Goal: Task Accomplishment & Management: Complete application form

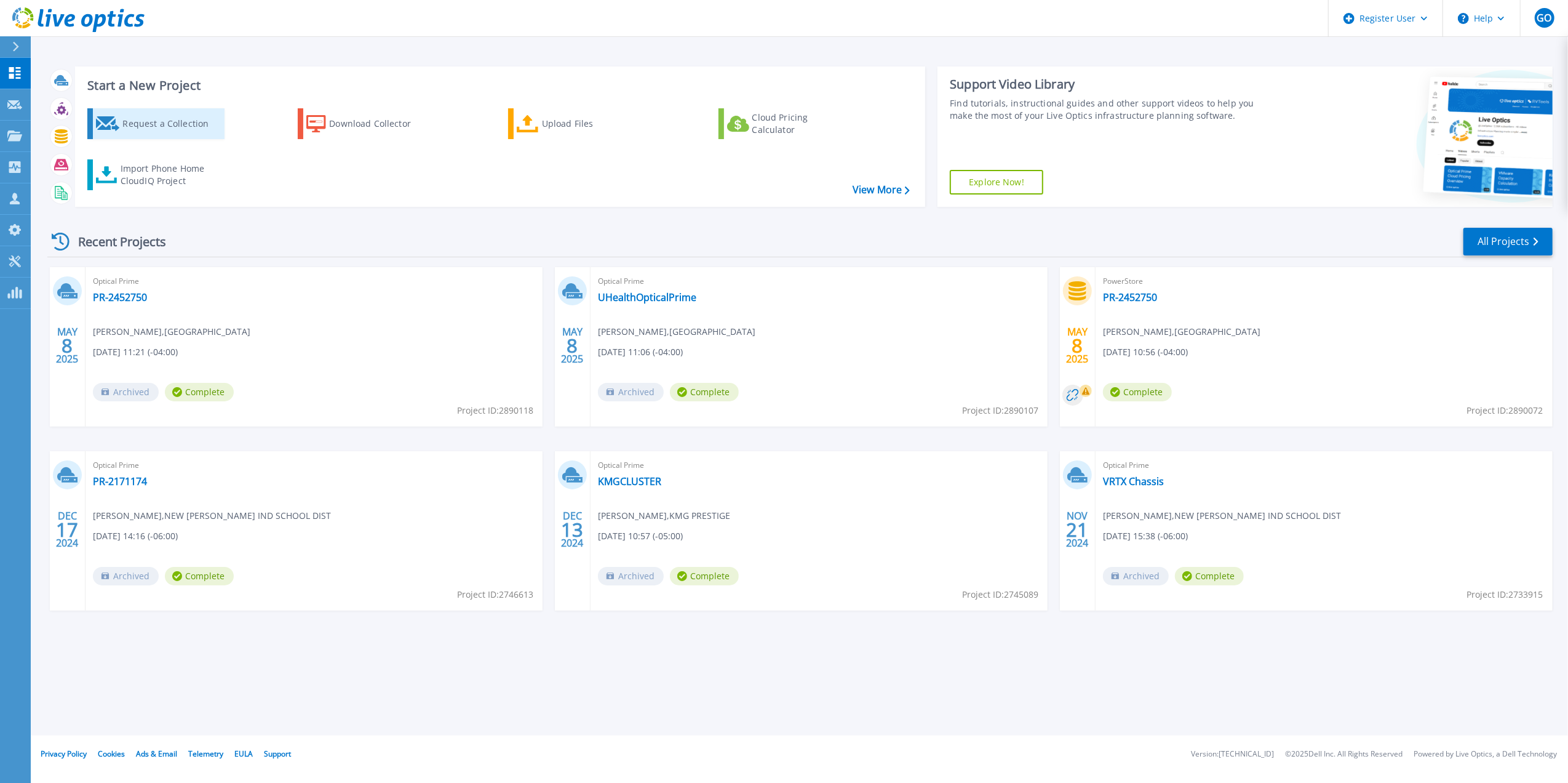
click at [124, 125] on div "Request a Collection" at bounding box center [171, 123] width 98 height 24
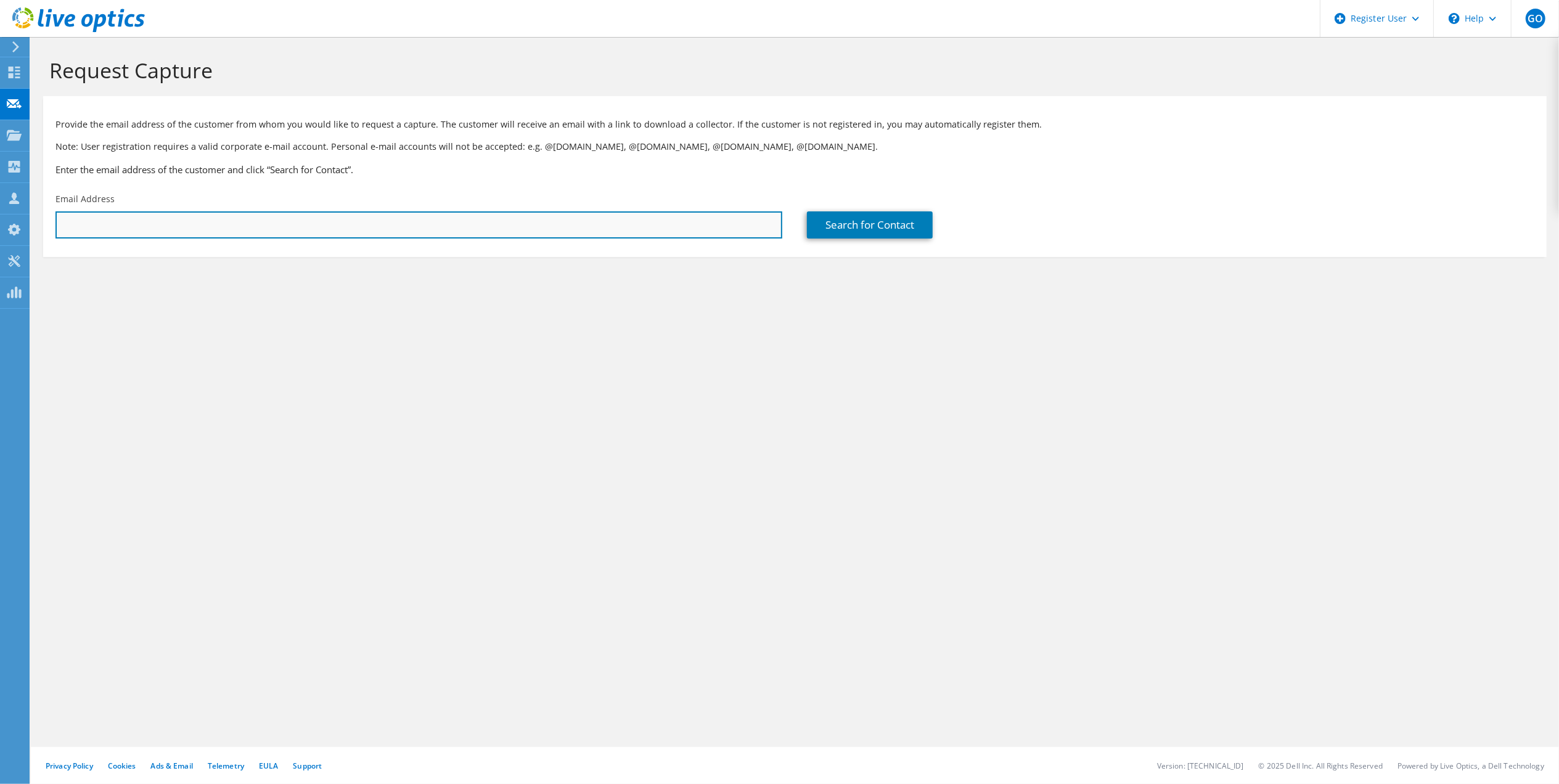
click at [488, 227] on input "text" at bounding box center [419, 224] width 727 height 27
click at [232, 229] on input "text" at bounding box center [419, 224] width 727 height 27
paste input "jennr@whitewolfcomputer.com;"
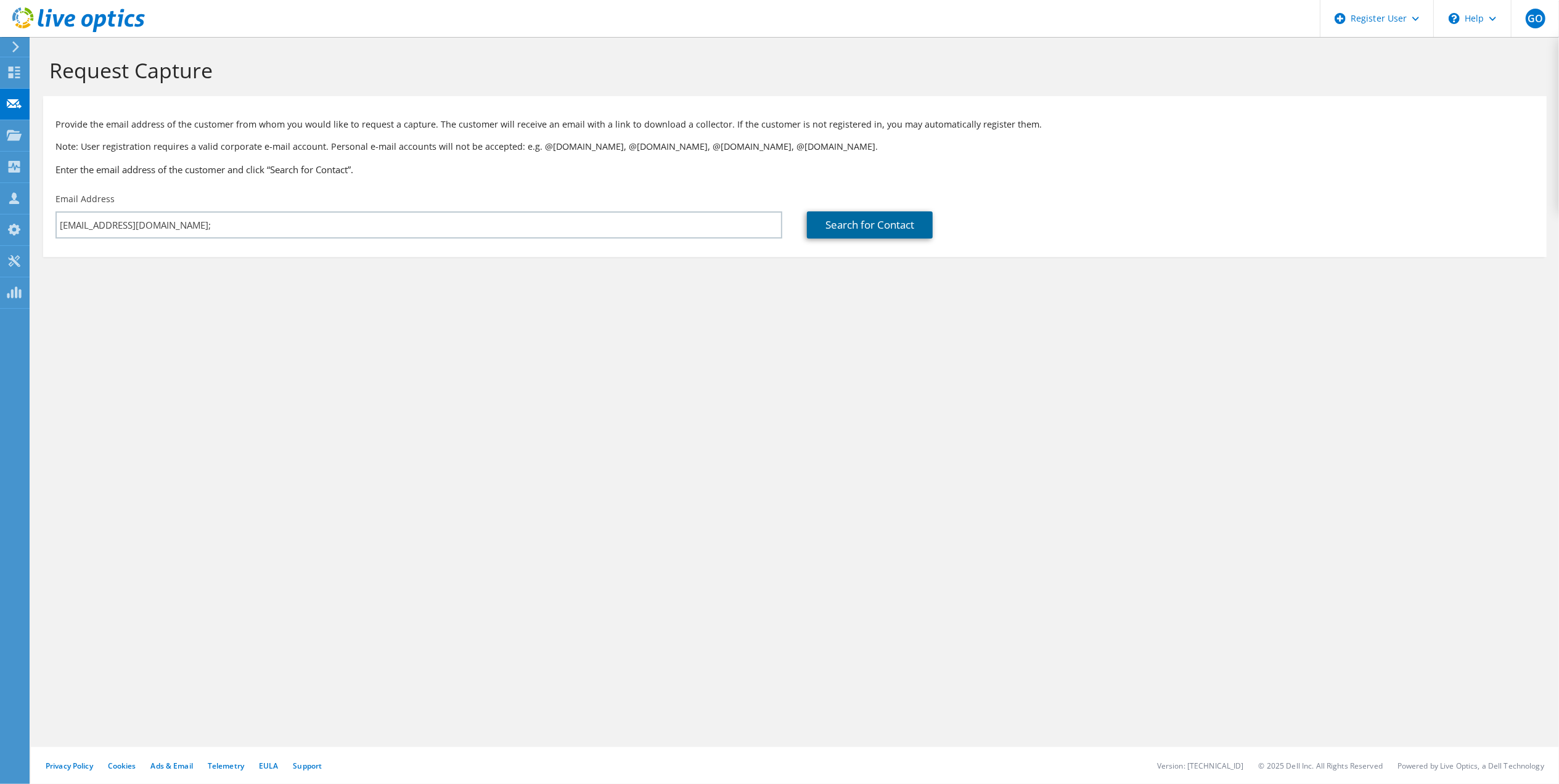
click at [842, 237] on link "Search for Contact" at bounding box center [869, 224] width 126 height 27
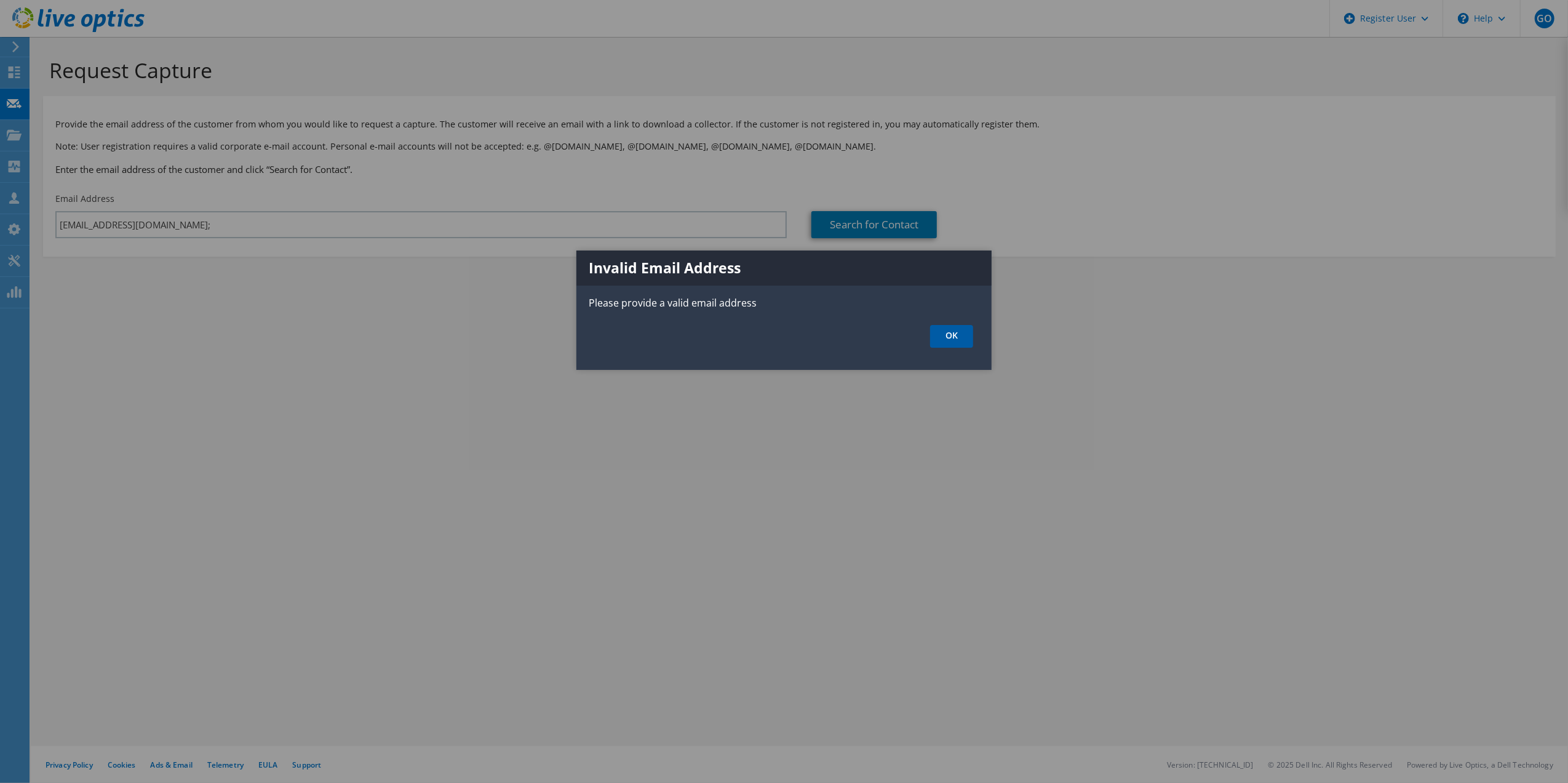
click at [953, 332] on link "OK" at bounding box center [951, 336] width 43 height 23
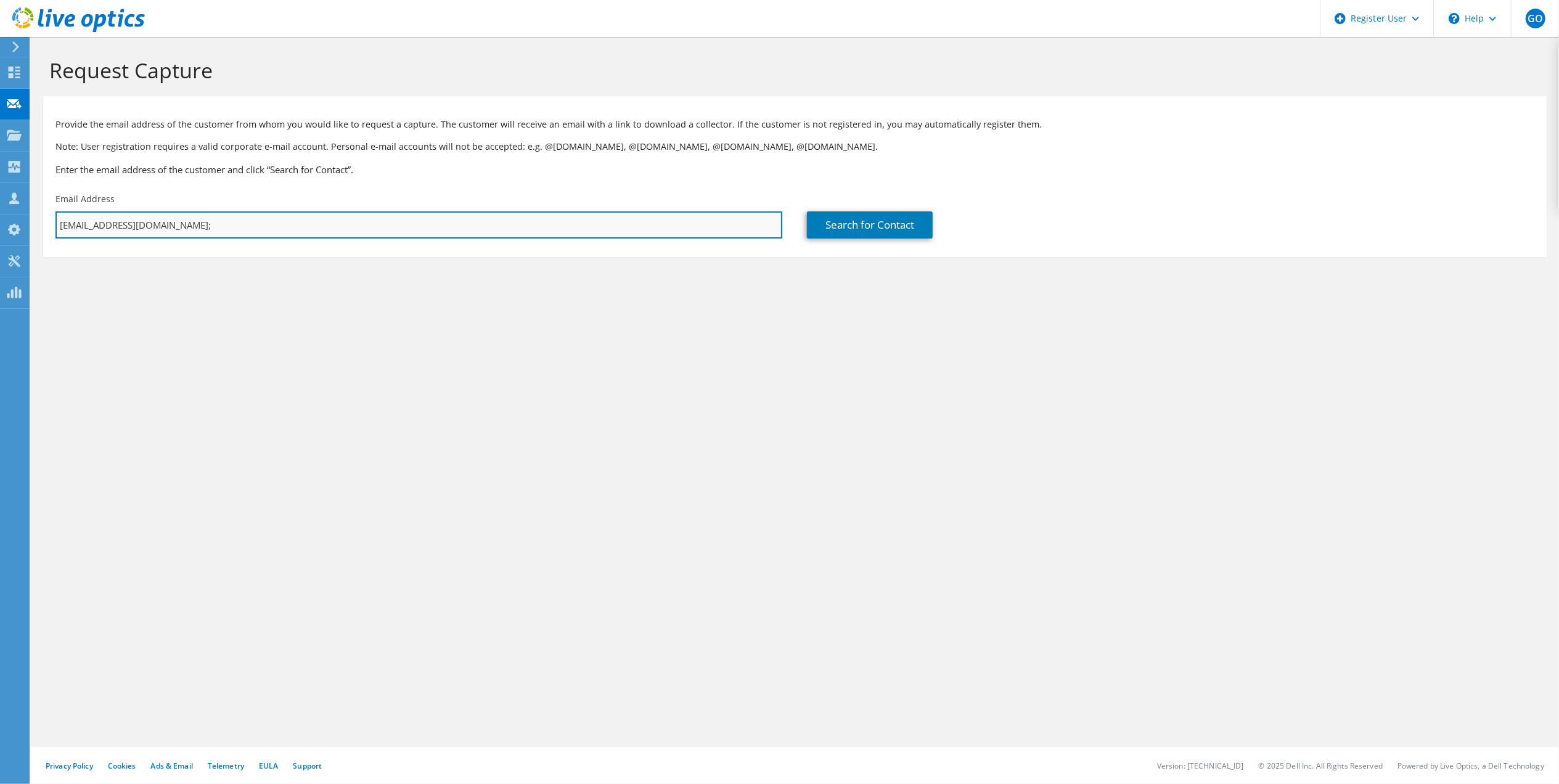
click at [287, 228] on input "jennr@whitewolfcomputer.com;" at bounding box center [419, 224] width 727 height 27
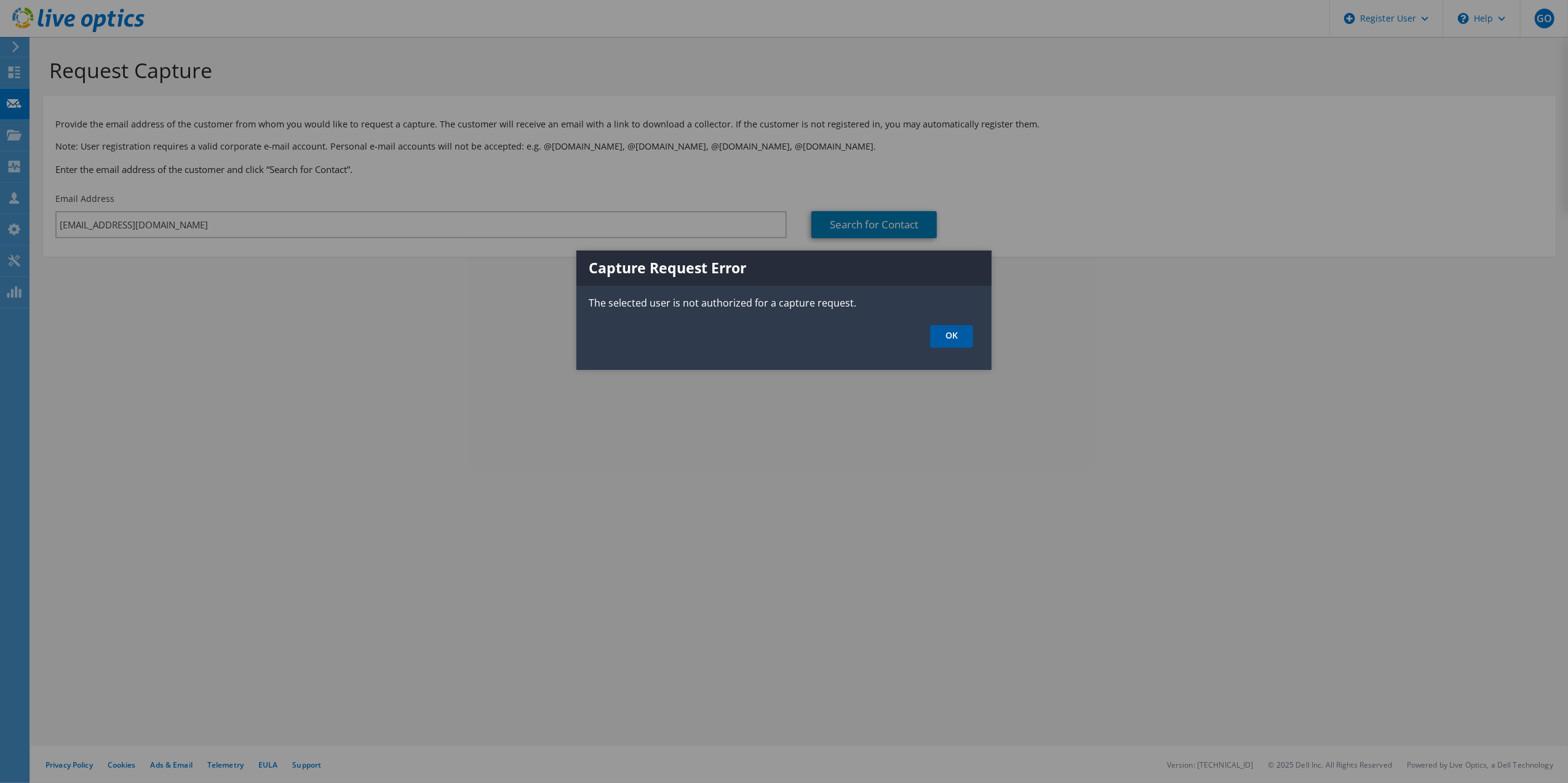
click at [949, 337] on link "OK" at bounding box center [951, 336] width 43 height 23
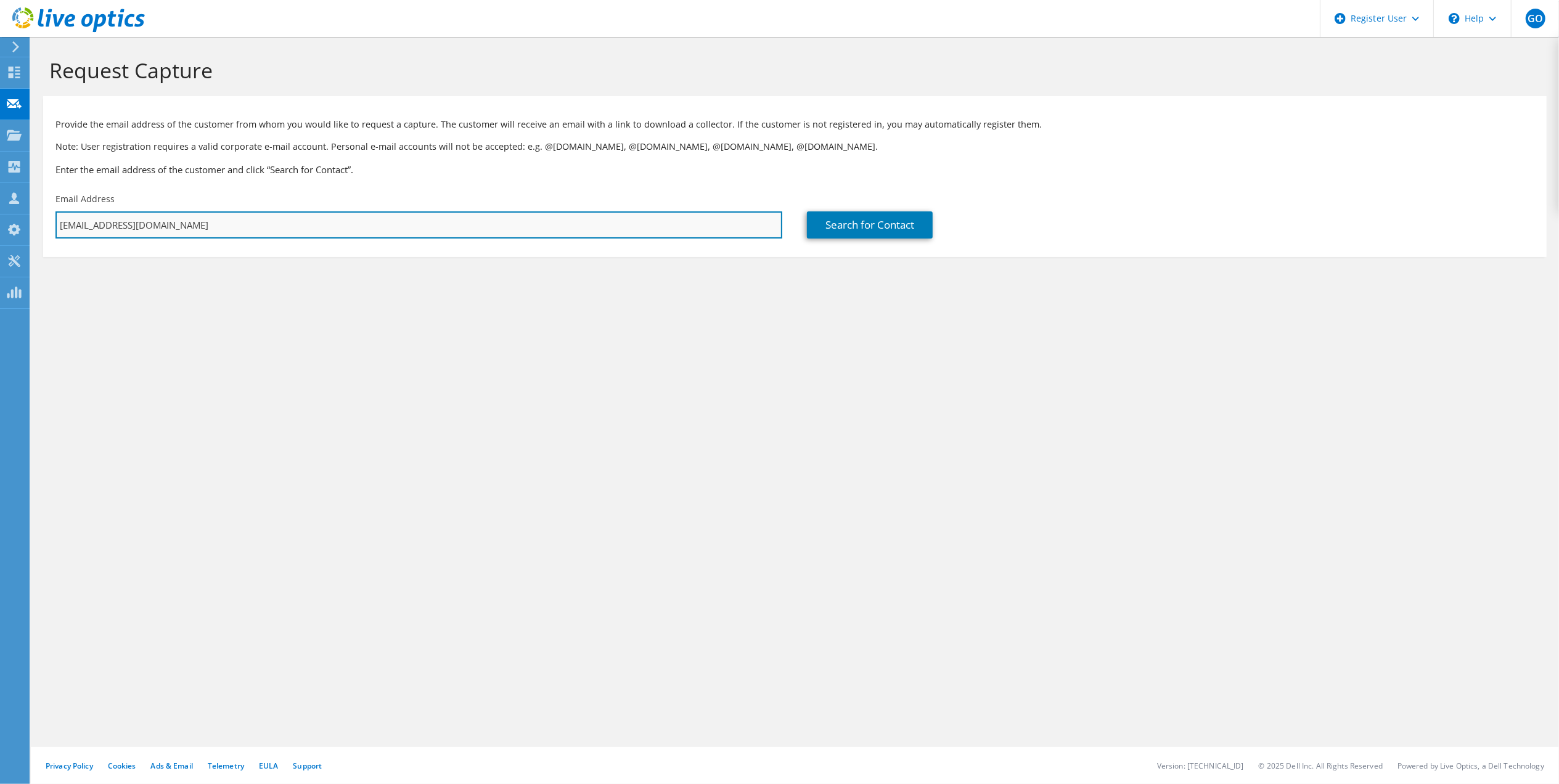
click at [77, 227] on input "jennr@whitewolfcomputer.com" at bounding box center [419, 224] width 727 height 27
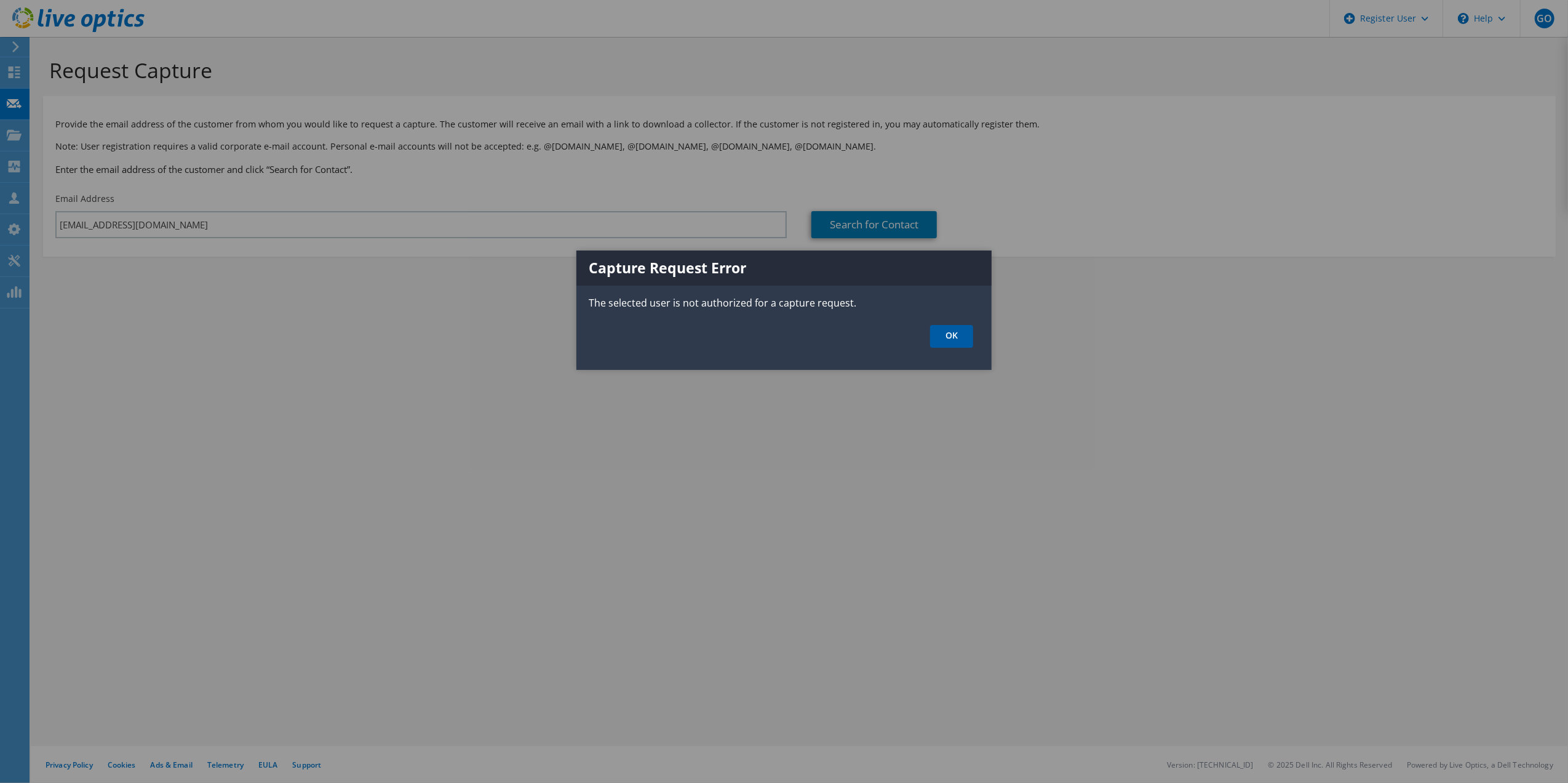
click at [968, 338] on link "OK" at bounding box center [951, 336] width 43 height 23
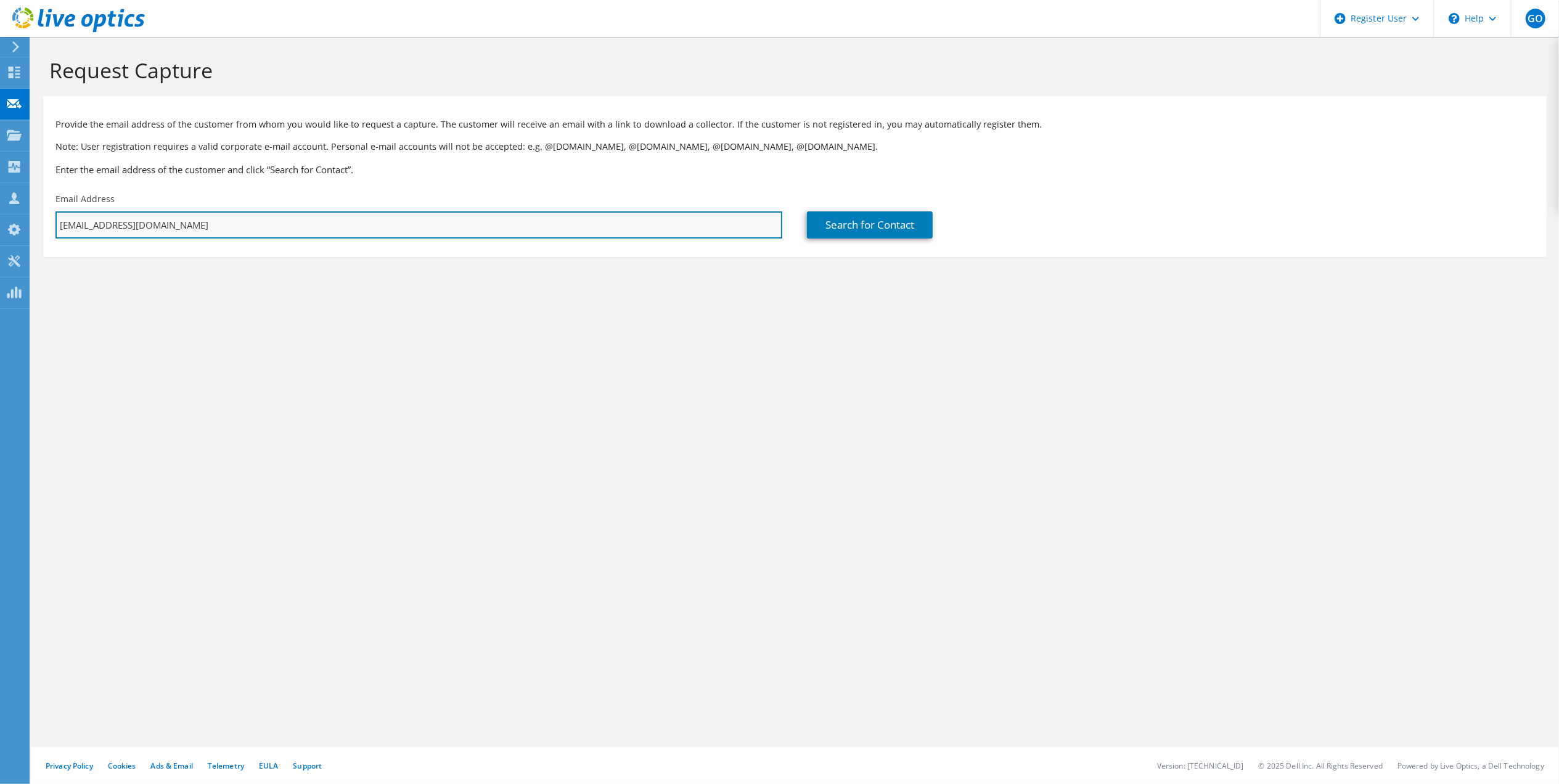
click at [291, 220] on input "robr@whitewolfcomputer.com" at bounding box center [419, 224] width 727 height 27
drag, startPoint x: 278, startPoint y: 214, endPoint x: 3, endPoint y: 190, distance: 276.0
click at [3, 190] on div "GO Dell User Gabe Owens Gabe.Owens@dell.com Dell My Profile Log Out \n Help Exp…" at bounding box center [779, 392] width 1559 height 784
type input "r"
type input "gabe.owens@dell.com"
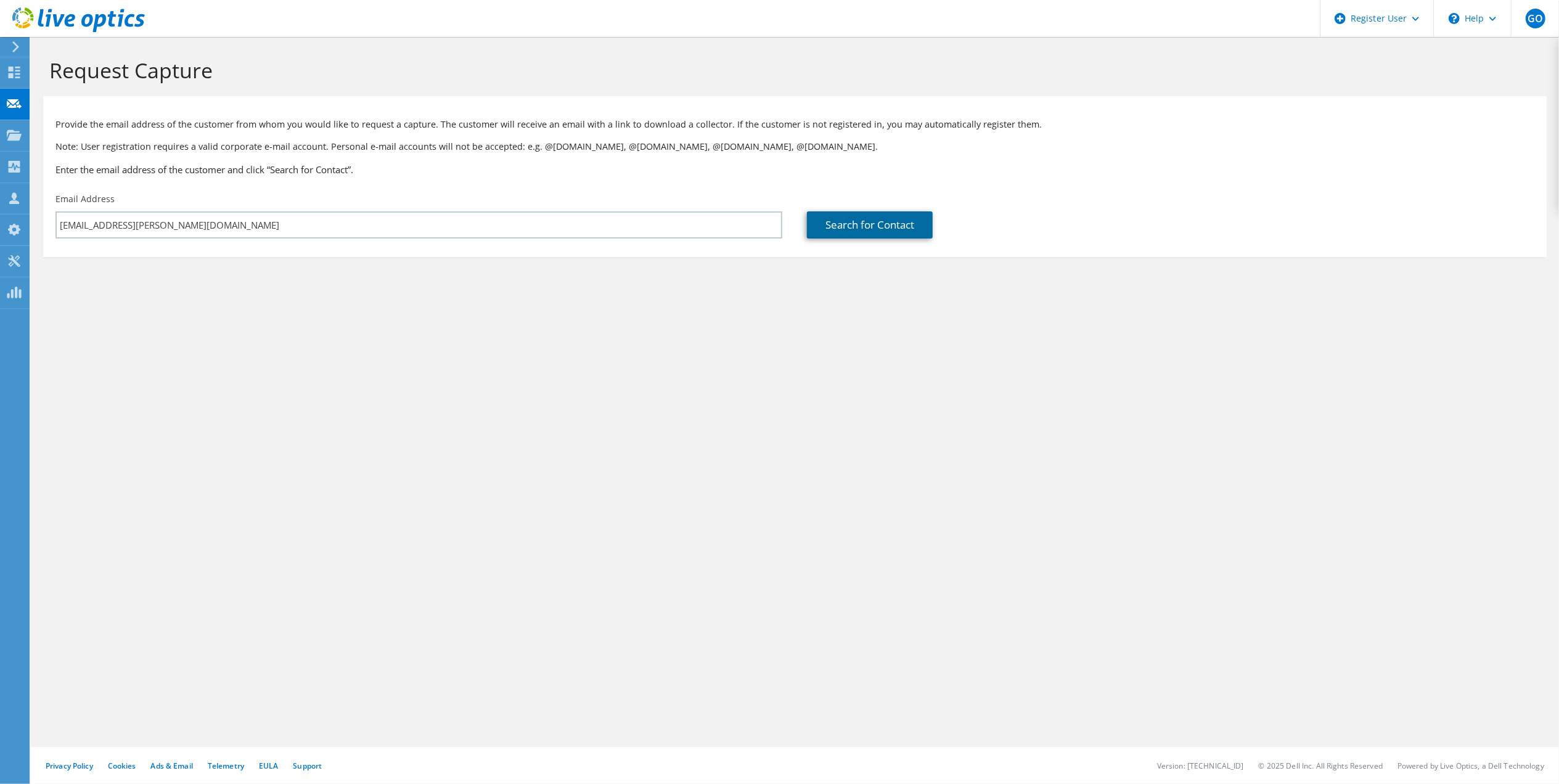
click at [908, 229] on link "Search for Contact" at bounding box center [869, 224] width 126 height 27
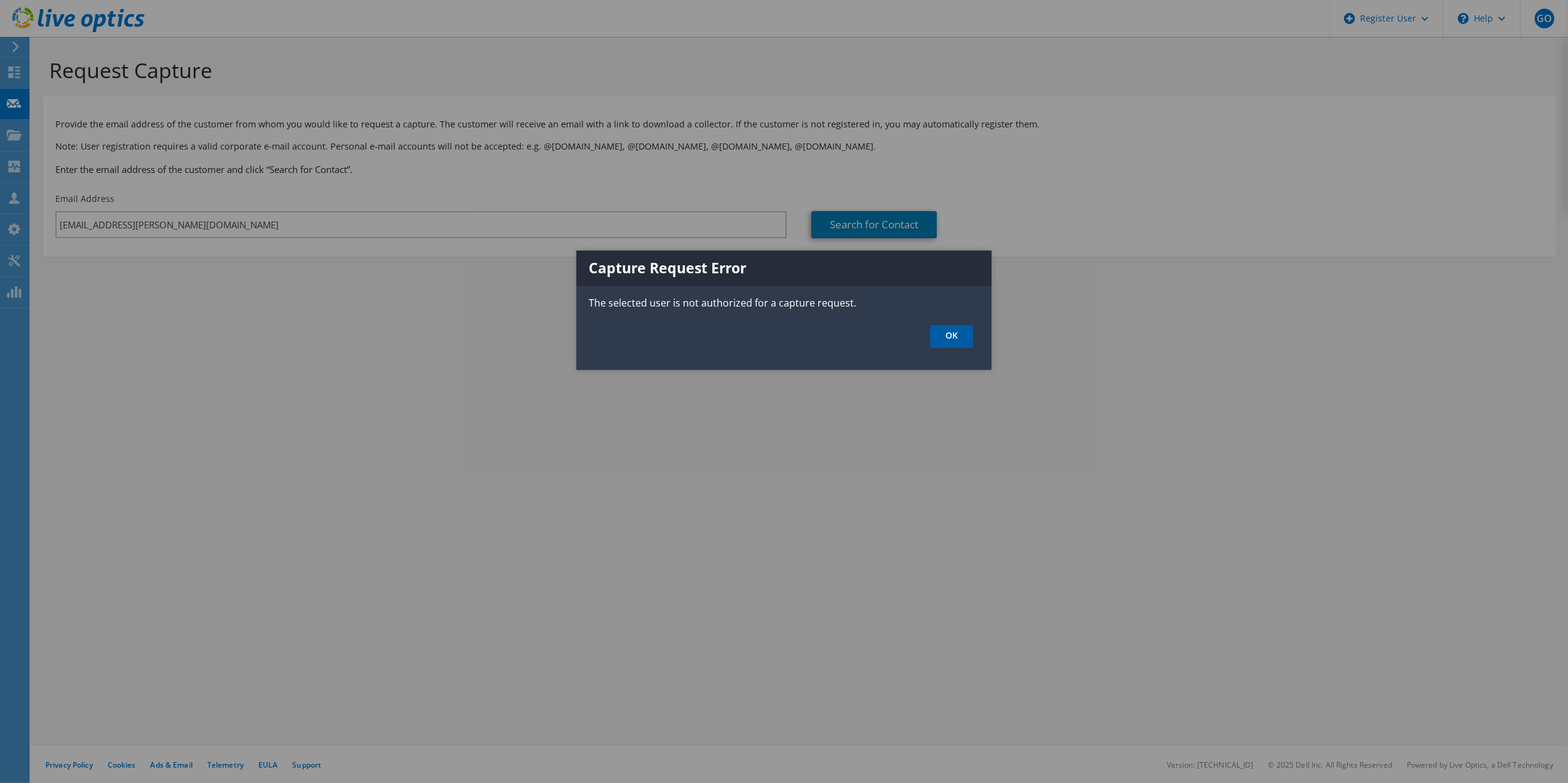
click at [951, 340] on link "OK" at bounding box center [951, 336] width 43 height 23
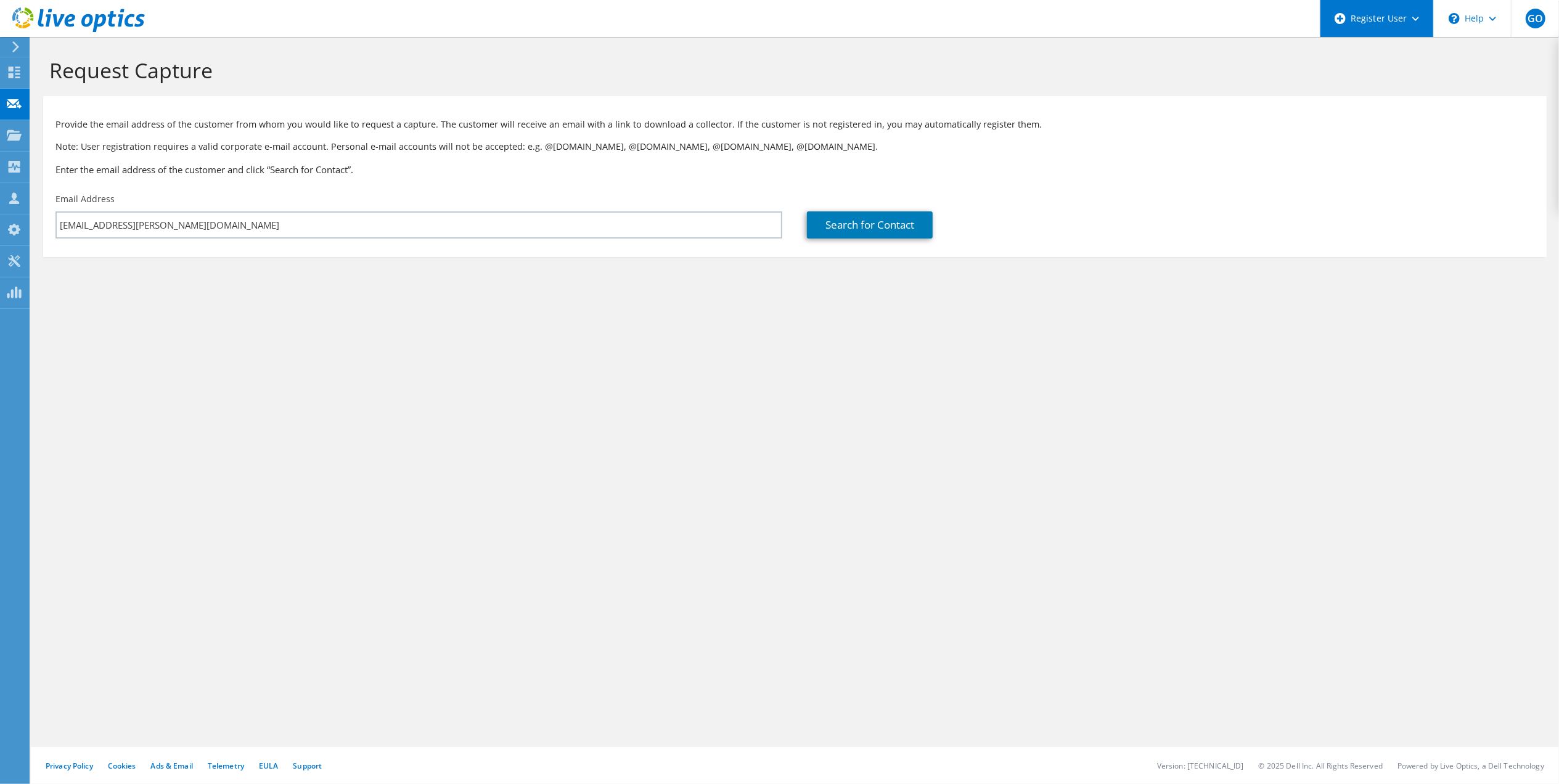
click at [1359, 17] on div "Register User" at bounding box center [1377, 18] width 113 height 37
click at [1344, 82] on link "Register New User" at bounding box center [1389, 84] width 138 height 30
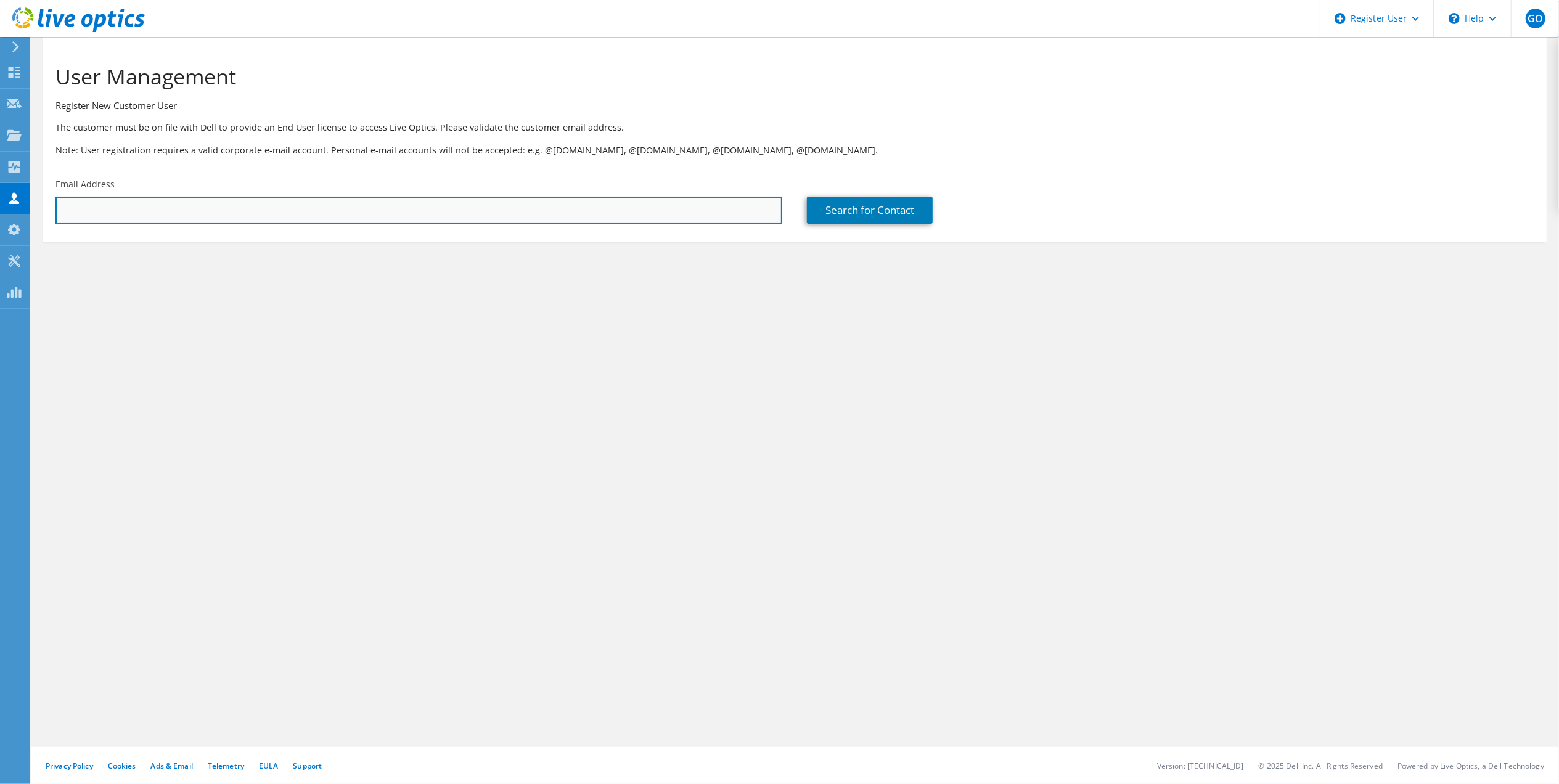
click at [572, 203] on input "text" at bounding box center [419, 210] width 727 height 27
paste input "[EMAIL_ADDRESS][DOMAIN_NAME];"
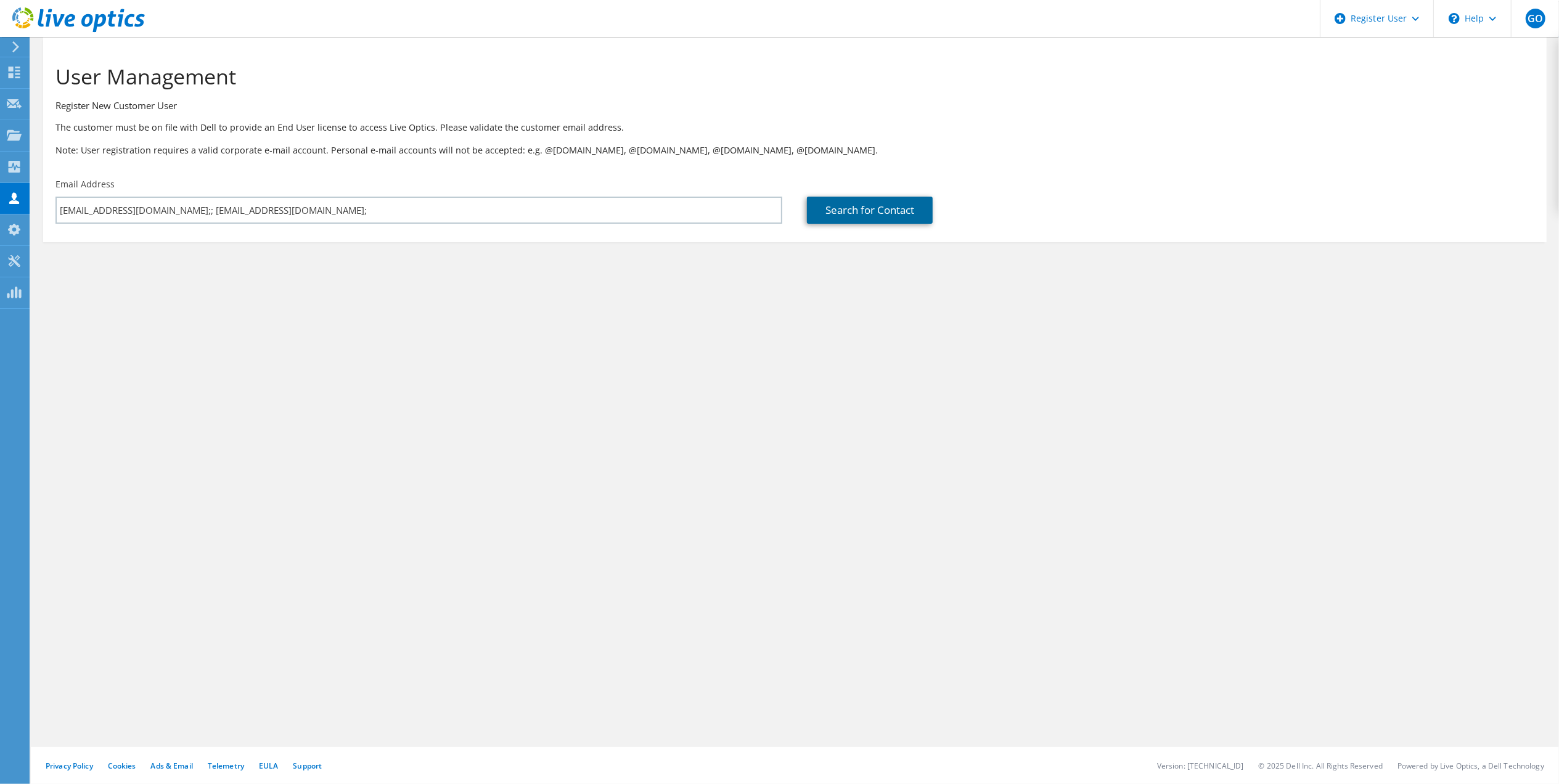
click at [881, 210] on link "Search for Contact" at bounding box center [869, 210] width 126 height 27
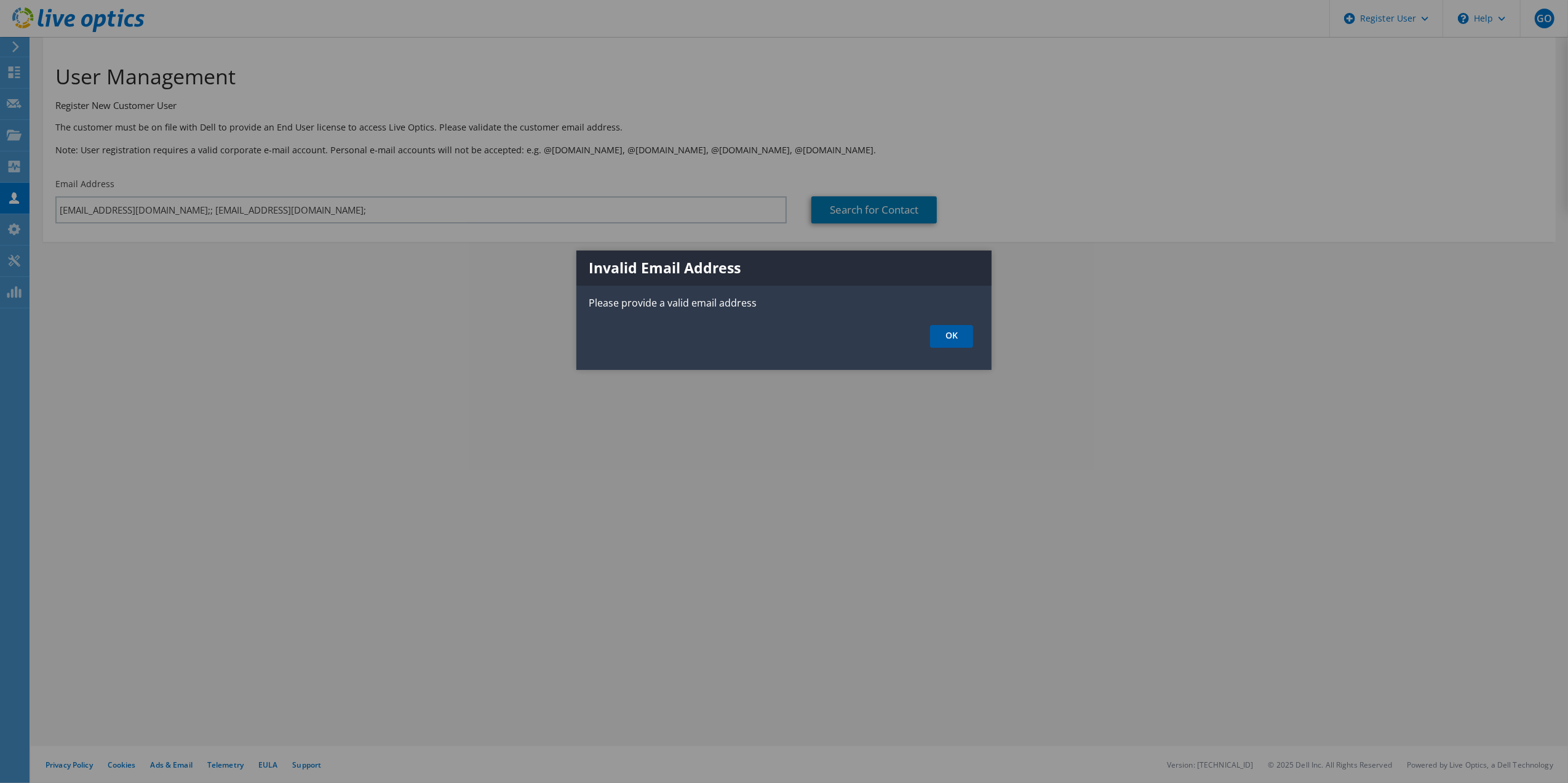
click at [949, 332] on link "OK" at bounding box center [951, 336] width 43 height 23
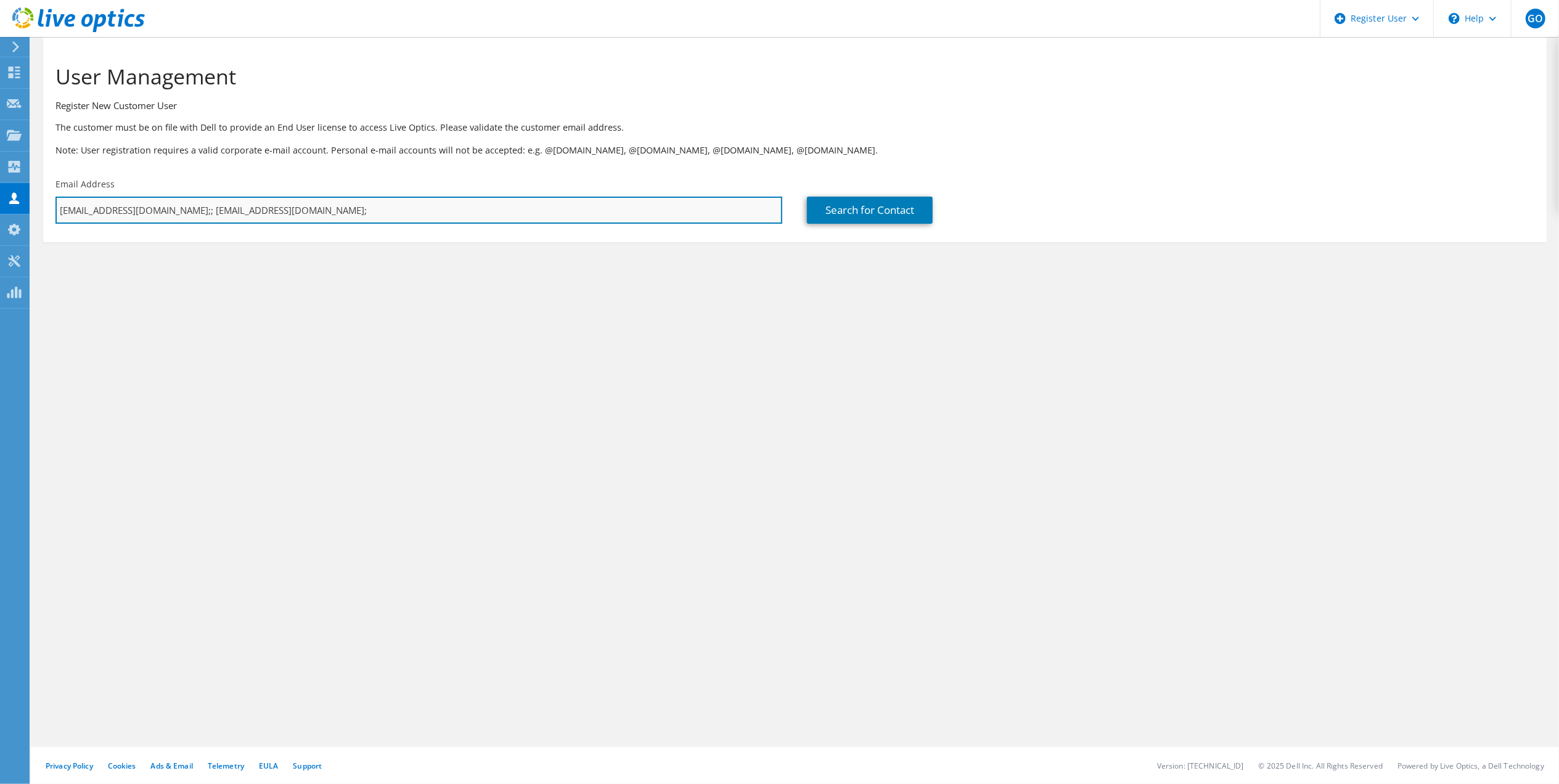
click at [400, 202] on input "jennr@whitewolfcomputer.com;; jennr@whitewolfcomputer.com;" at bounding box center [419, 210] width 727 height 27
type input "jennr@whitewolfcomputer.com"
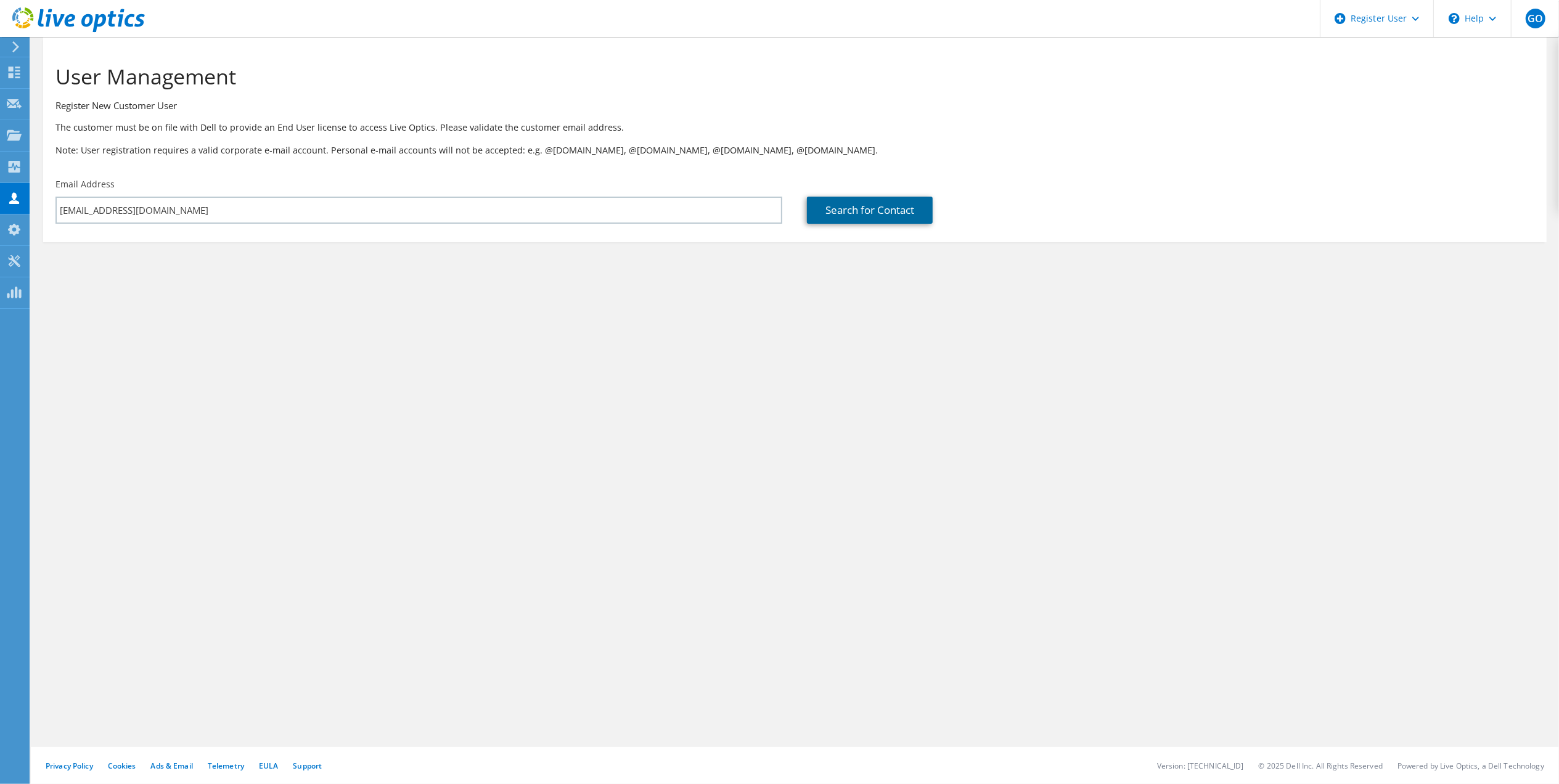
click at [852, 200] on link "Search for Contact" at bounding box center [869, 210] width 126 height 27
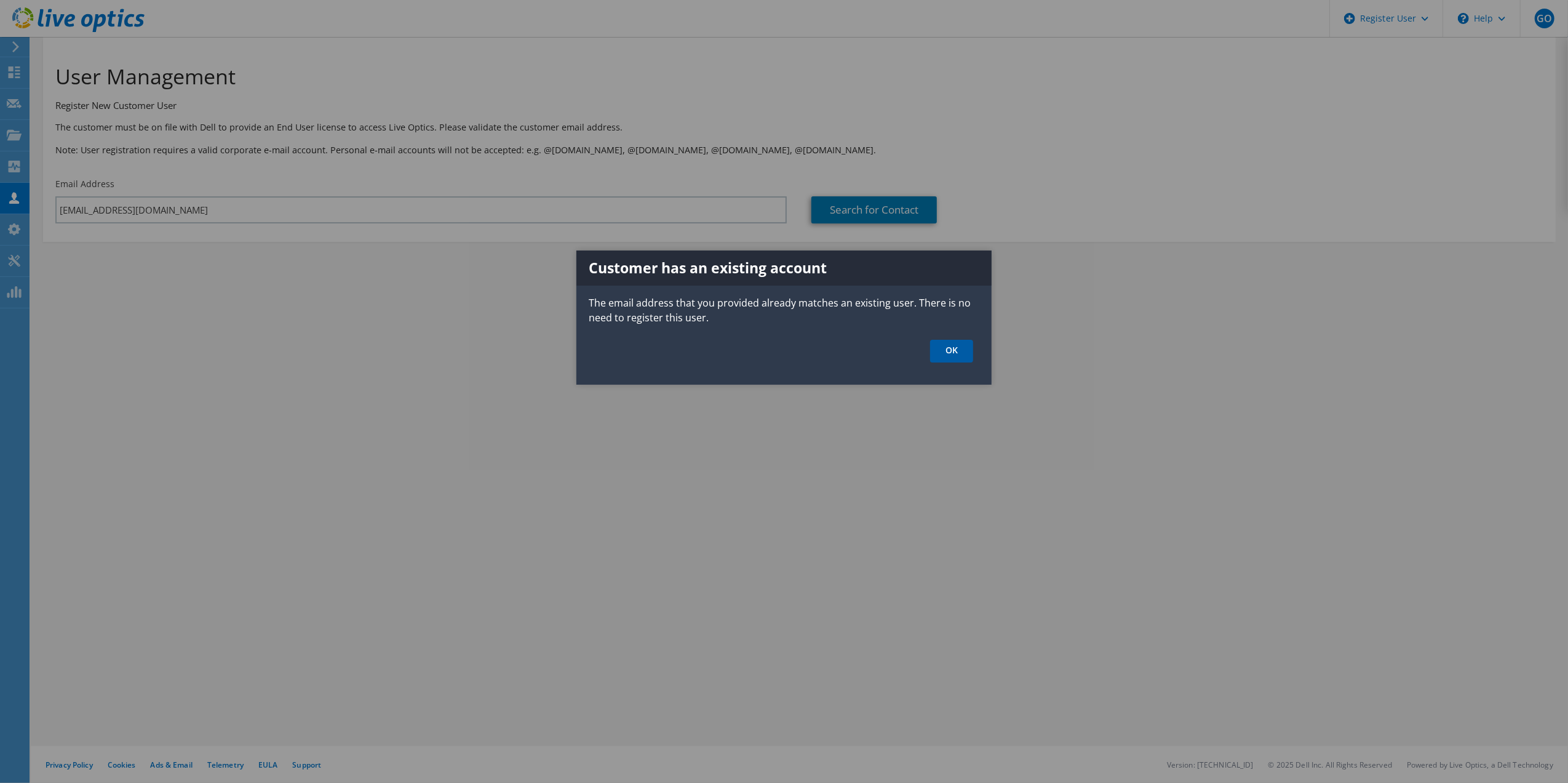
click at [946, 352] on link "OK" at bounding box center [951, 351] width 43 height 23
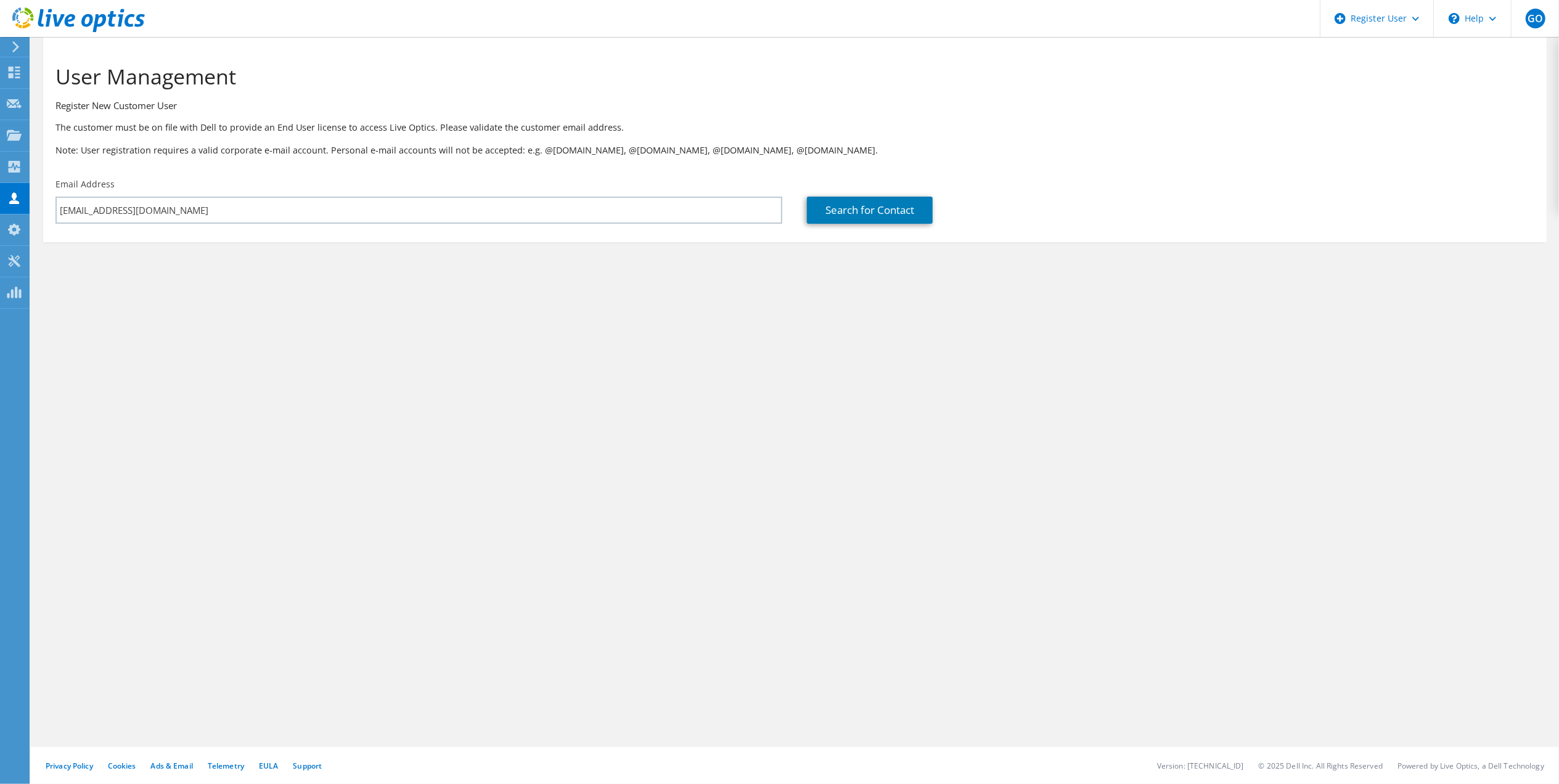
click at [13, 44] on icon at bounding box center [16, 47] width 9 height 11
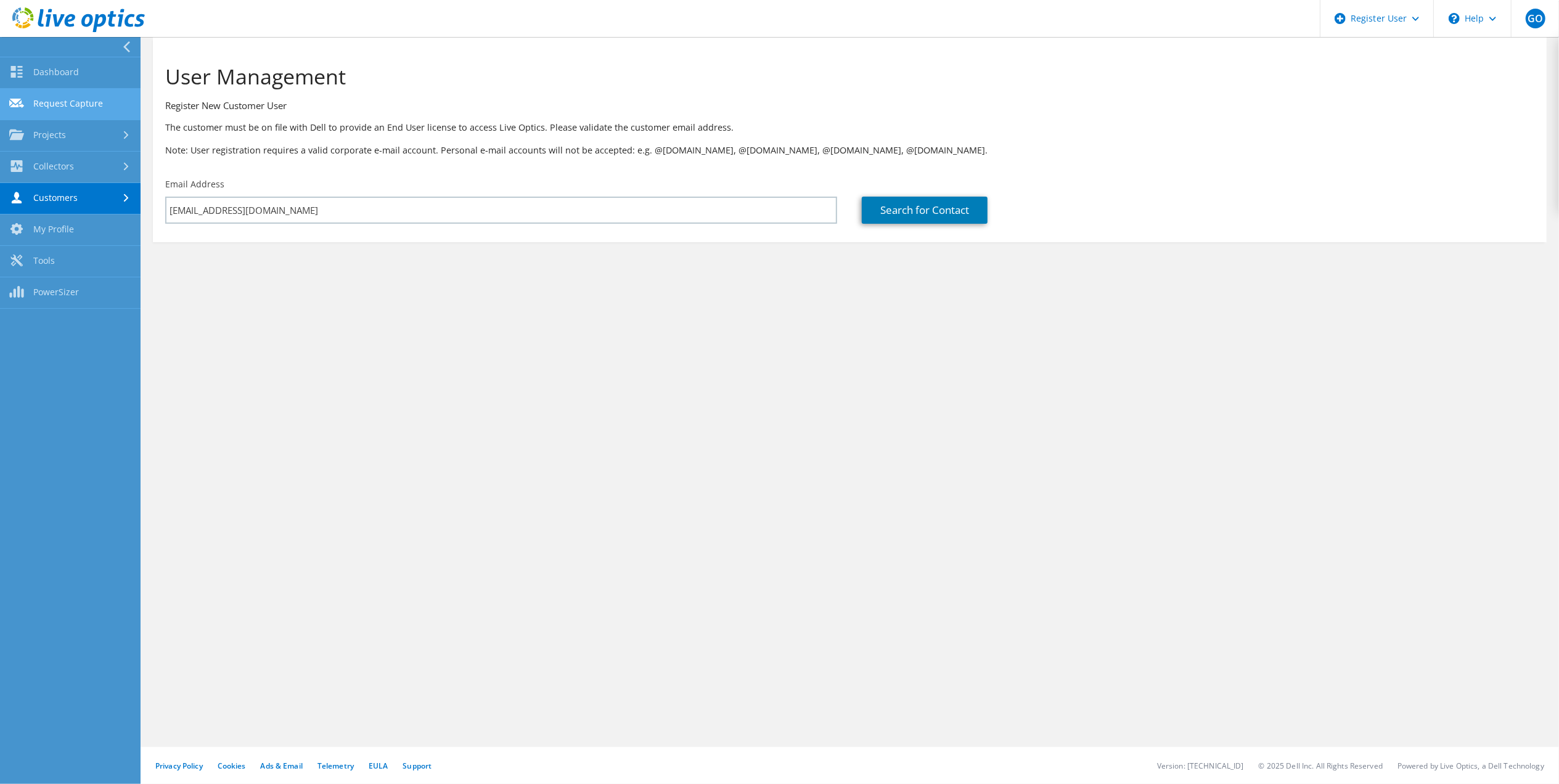
click at [105, 109] on link "Request Capture" at bounding box center [70, 105] width 141 height 32
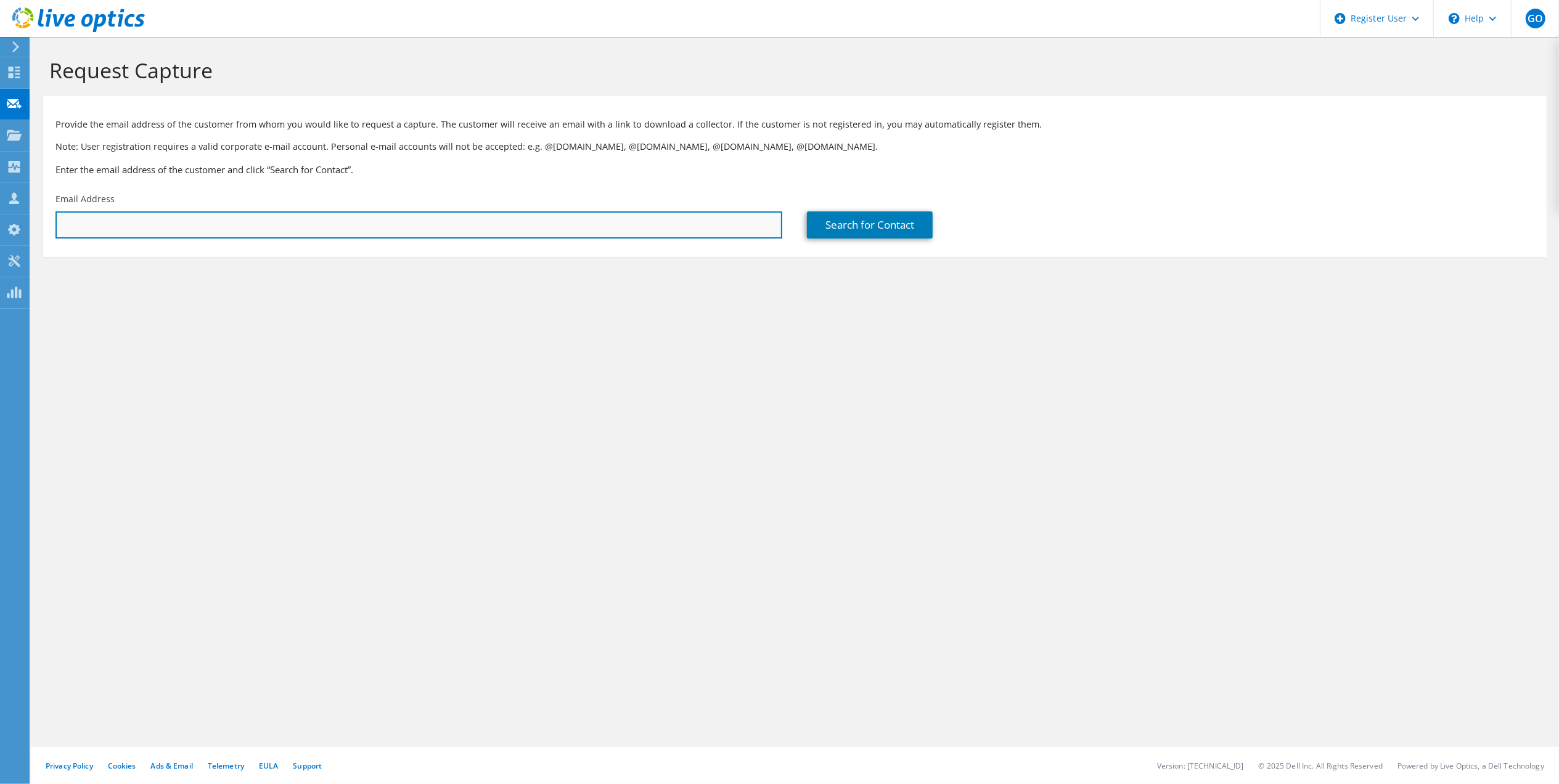
click at [292, 229] on input "text" at bounding box center [419, 224] width 727 height 27
paste input "jennr@whitewolfcomputer.com;"
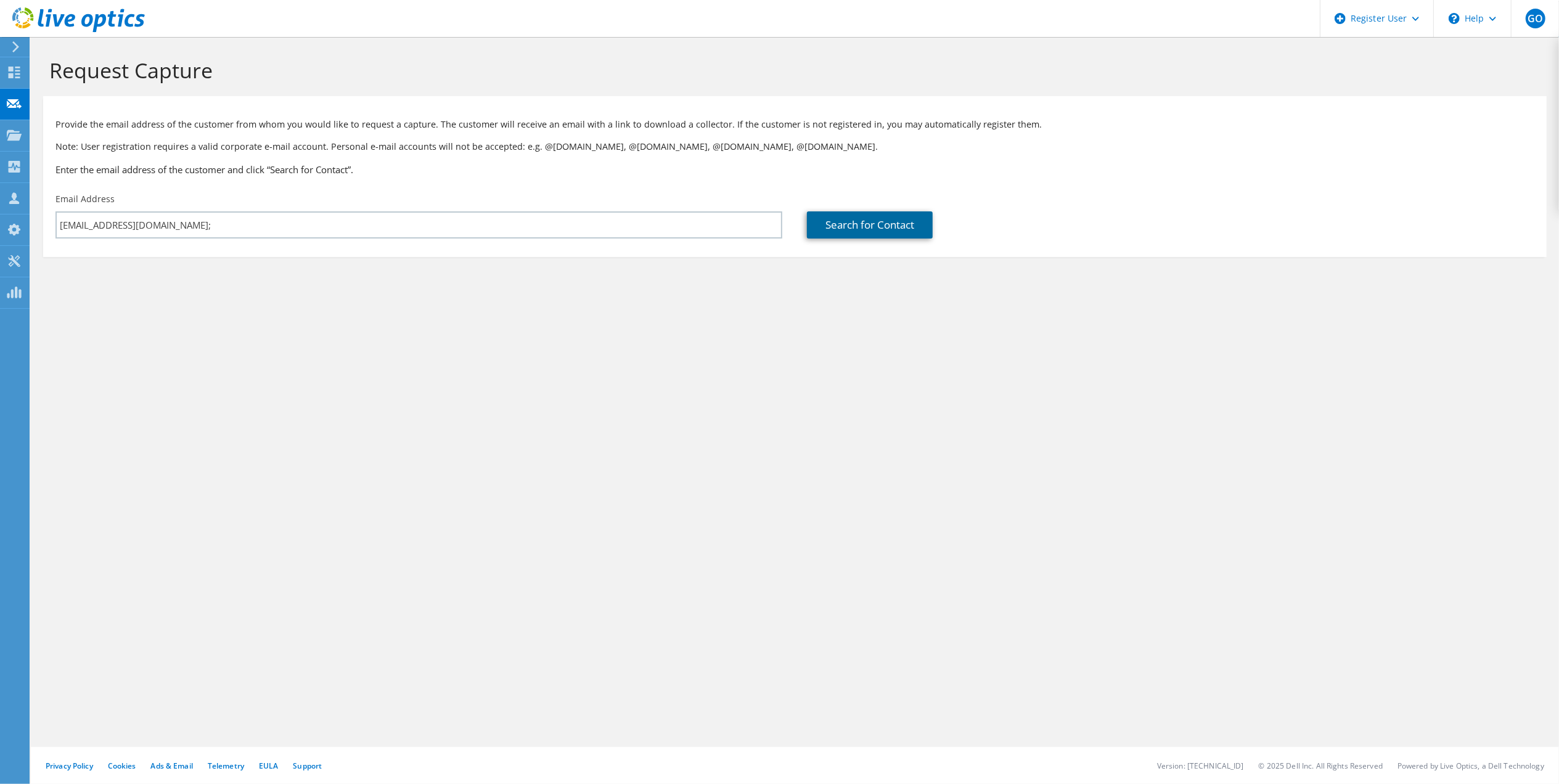
click at [864, 215] on link "Search for Contact" at bounding box center [869, 224] width 126 height 27
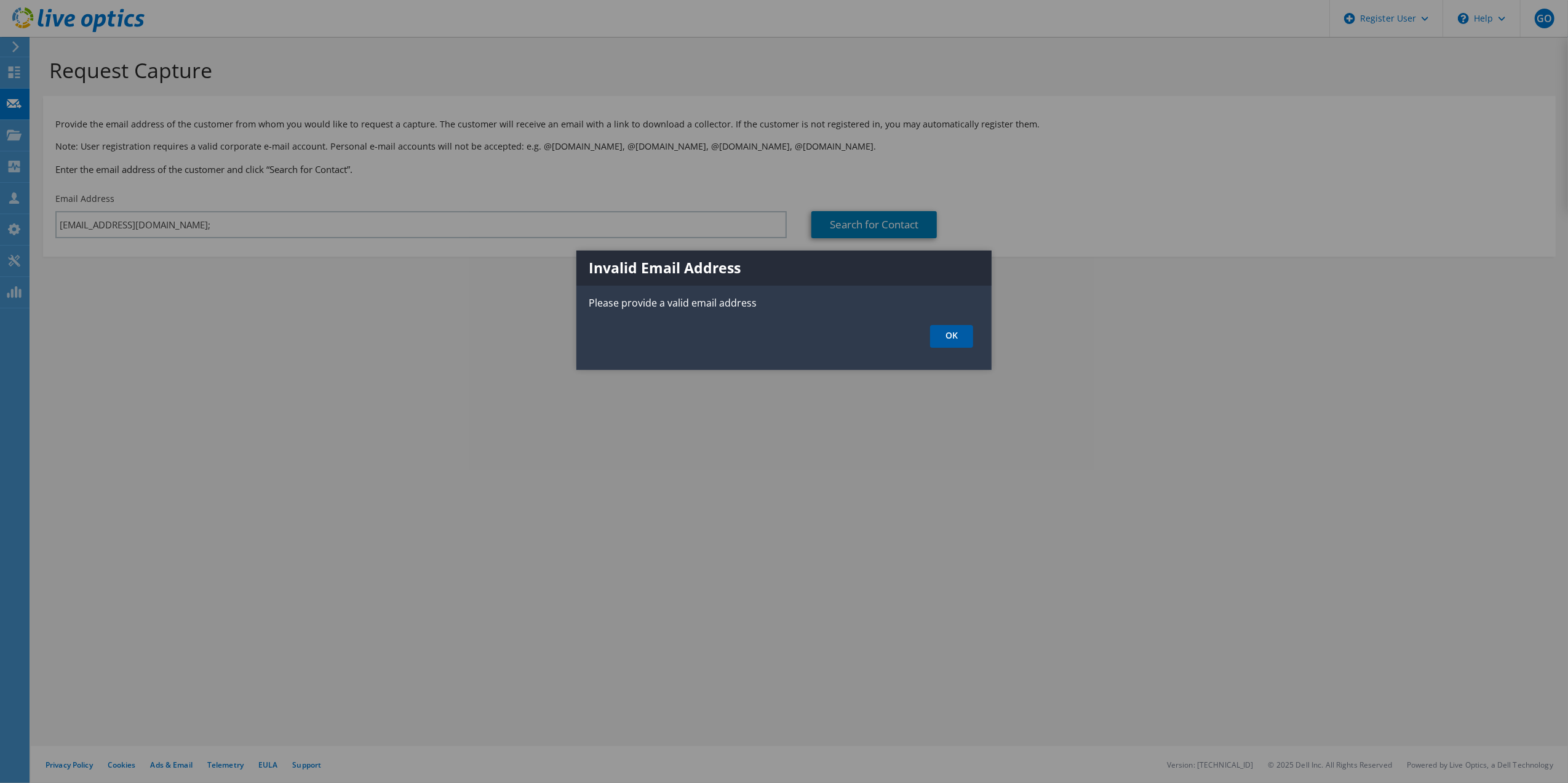
click at [943, 333] on link "OK" at bounding box center [951, 336] width 43 height 23
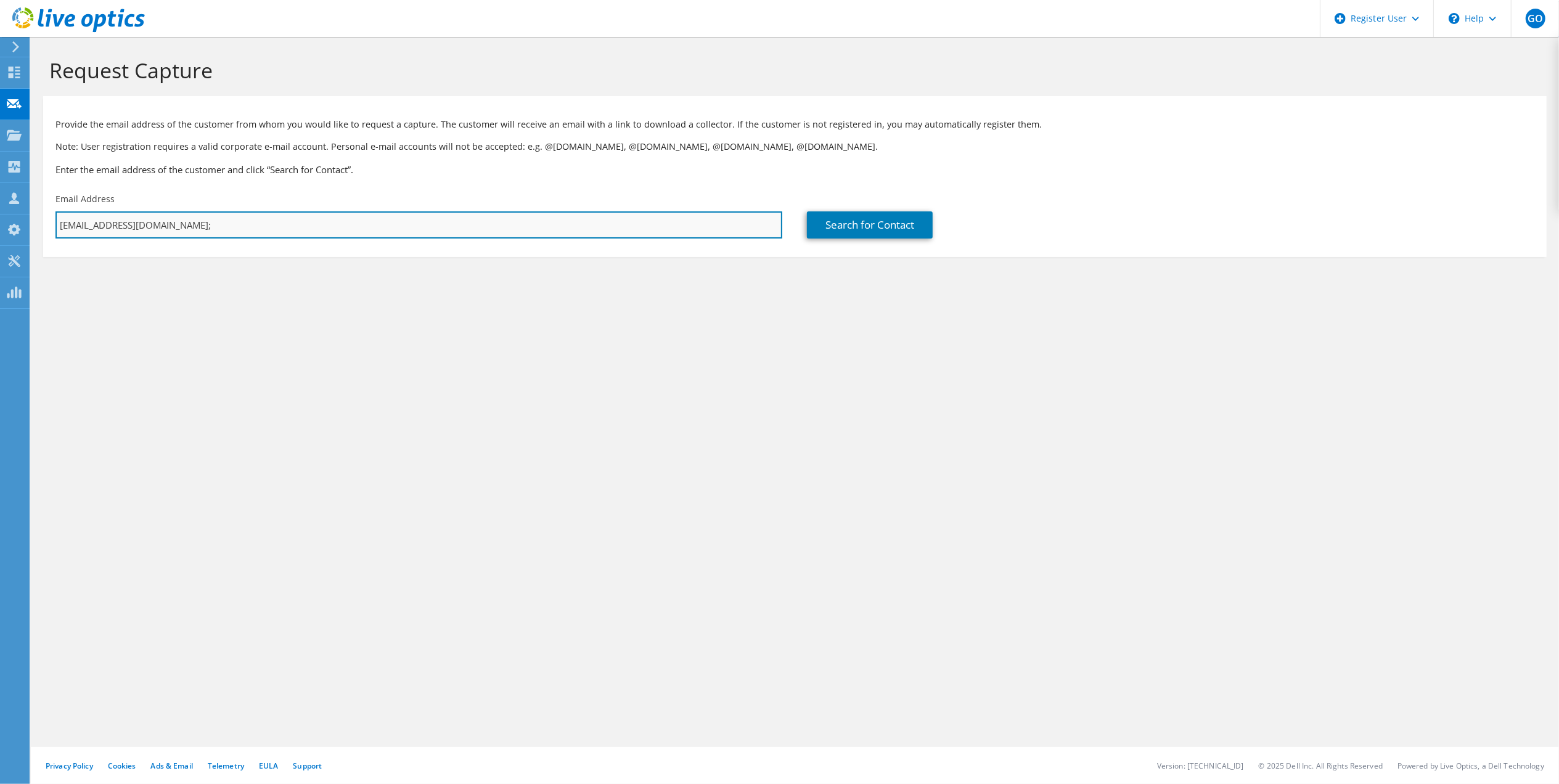
click at [698, 228] on input "jennr@whitewolfcomputer.com;" at bounding box center [419, 224] width 727 height 27
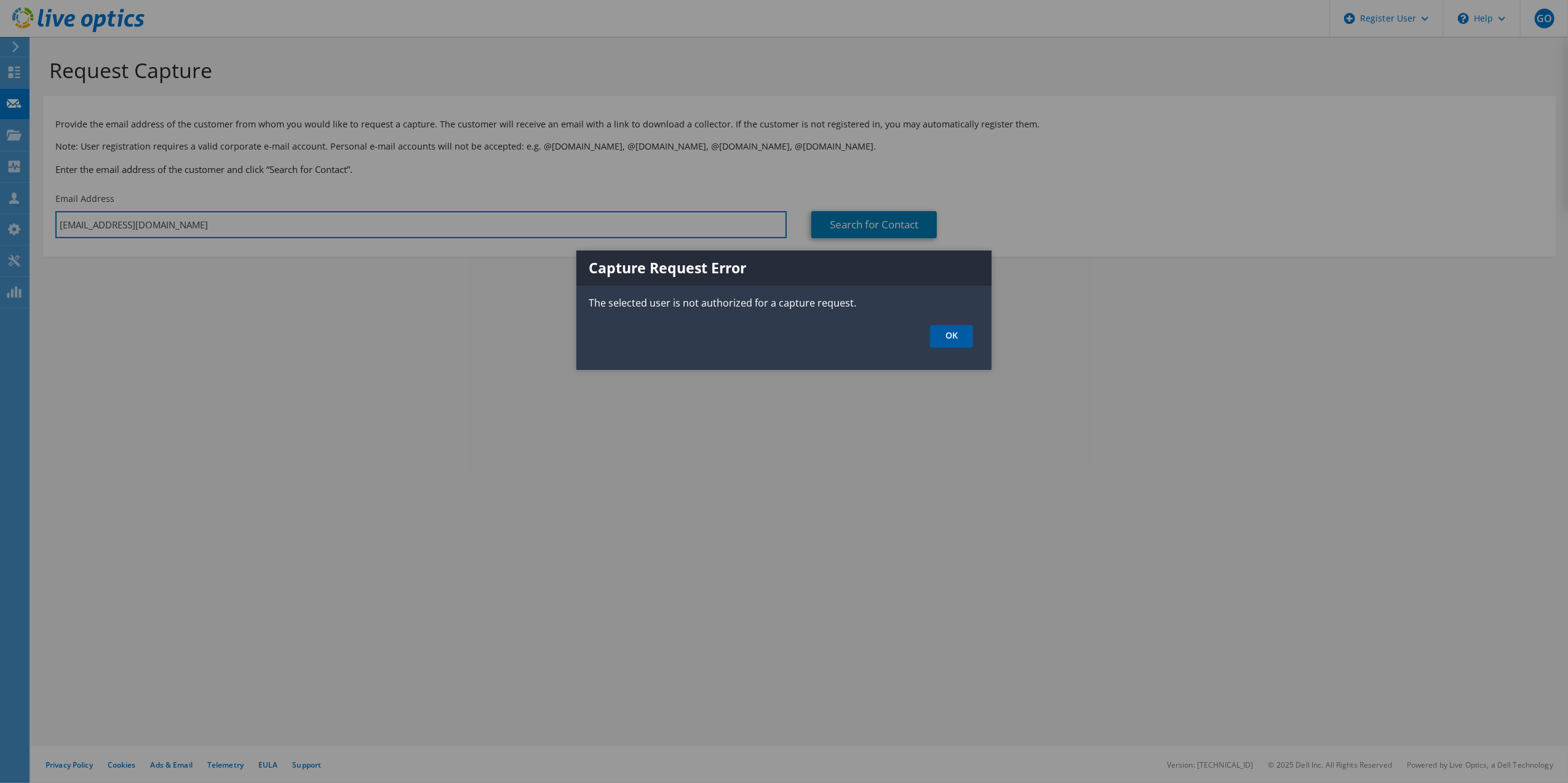
type input "jennr@whitewolfcomputer.com"
click at [946, 328] on link "OK" at bounding box center [951, 336] width 43 height 23
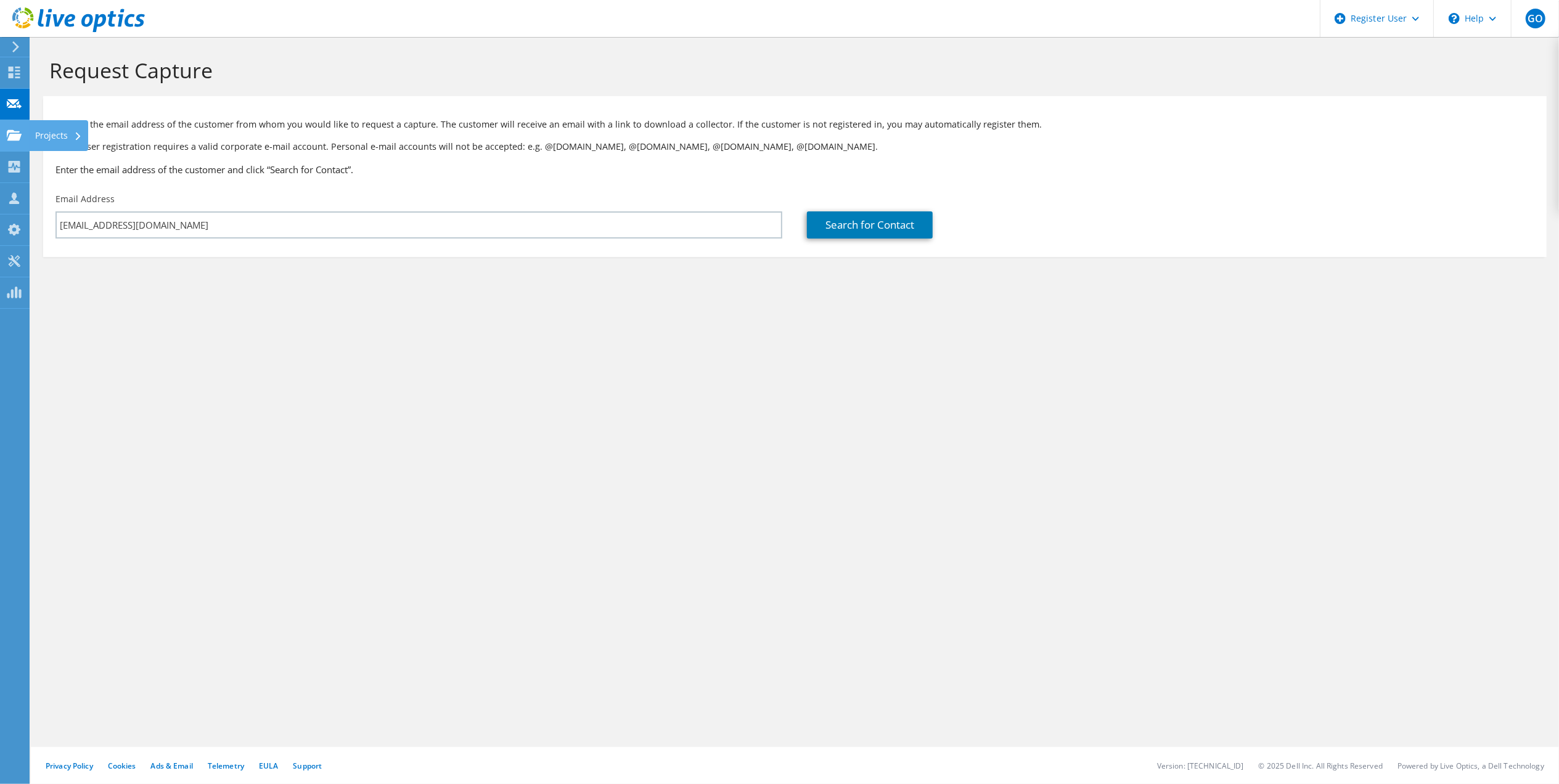
click at [57, 135] on div "Projects" at bounding box center [59, 135] width 59 height 31
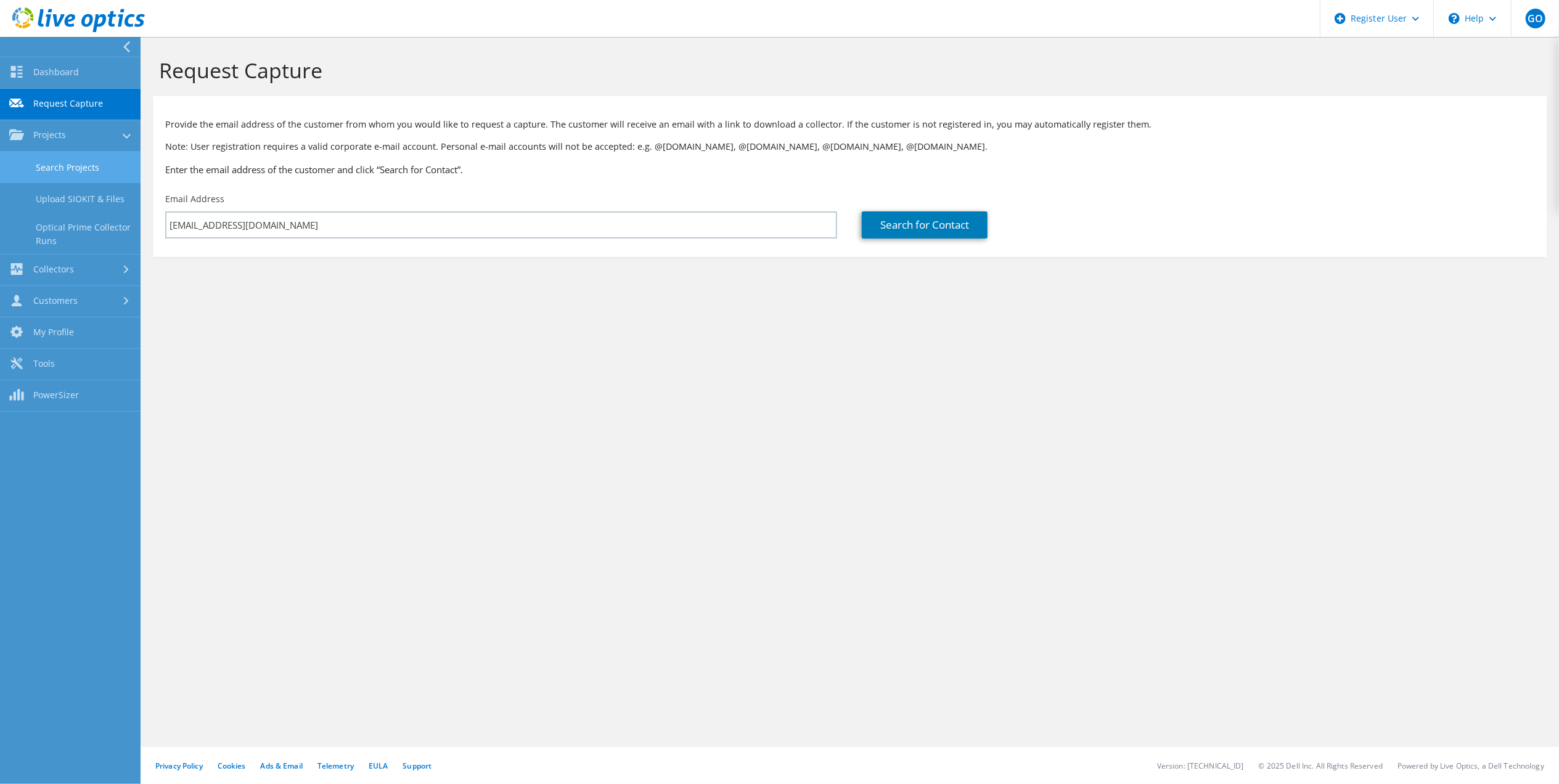
click at [90, 165] on link "Search Projects" at bounding box center [70, 167] width 141 height 32
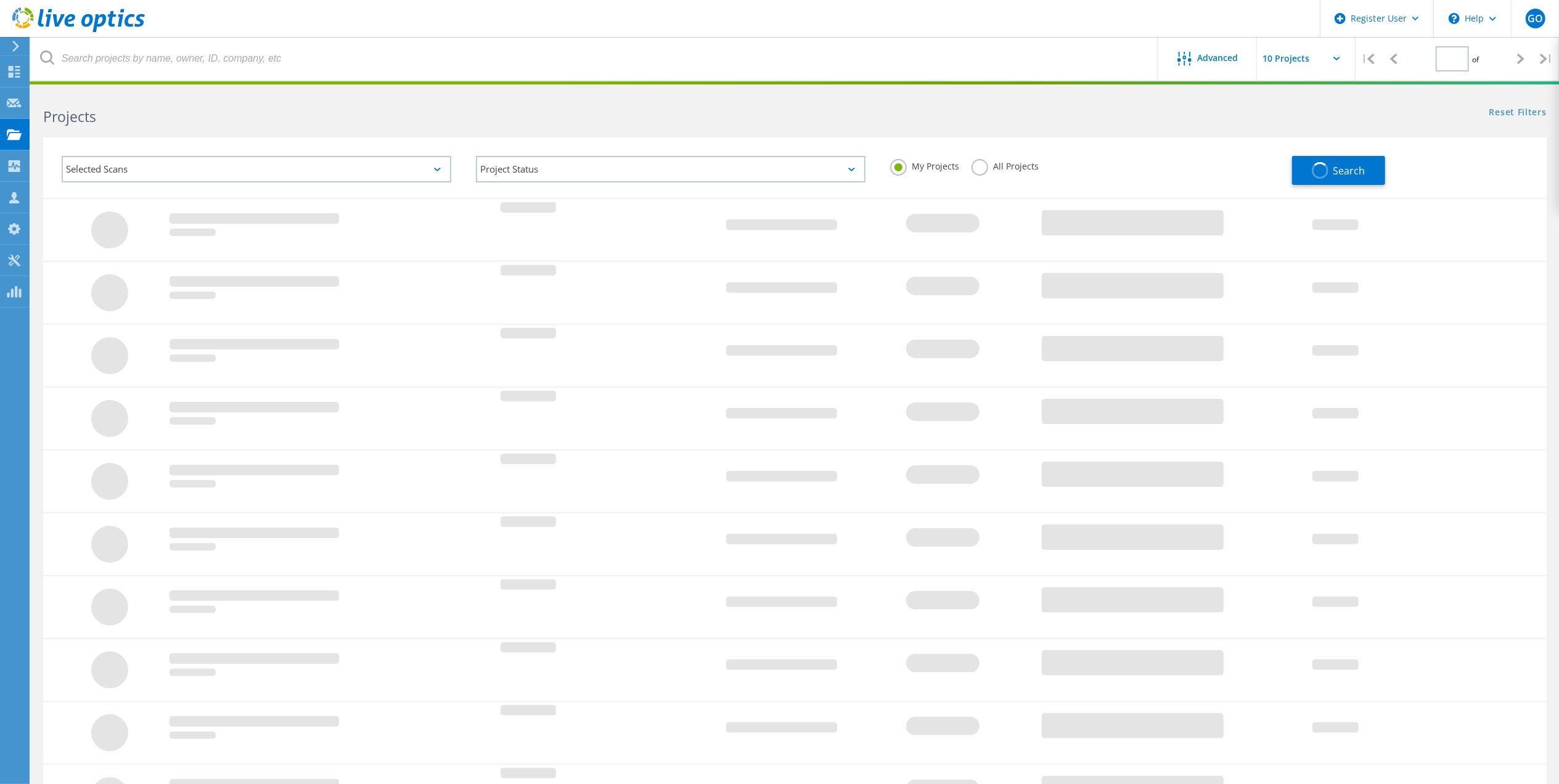
type input "1"
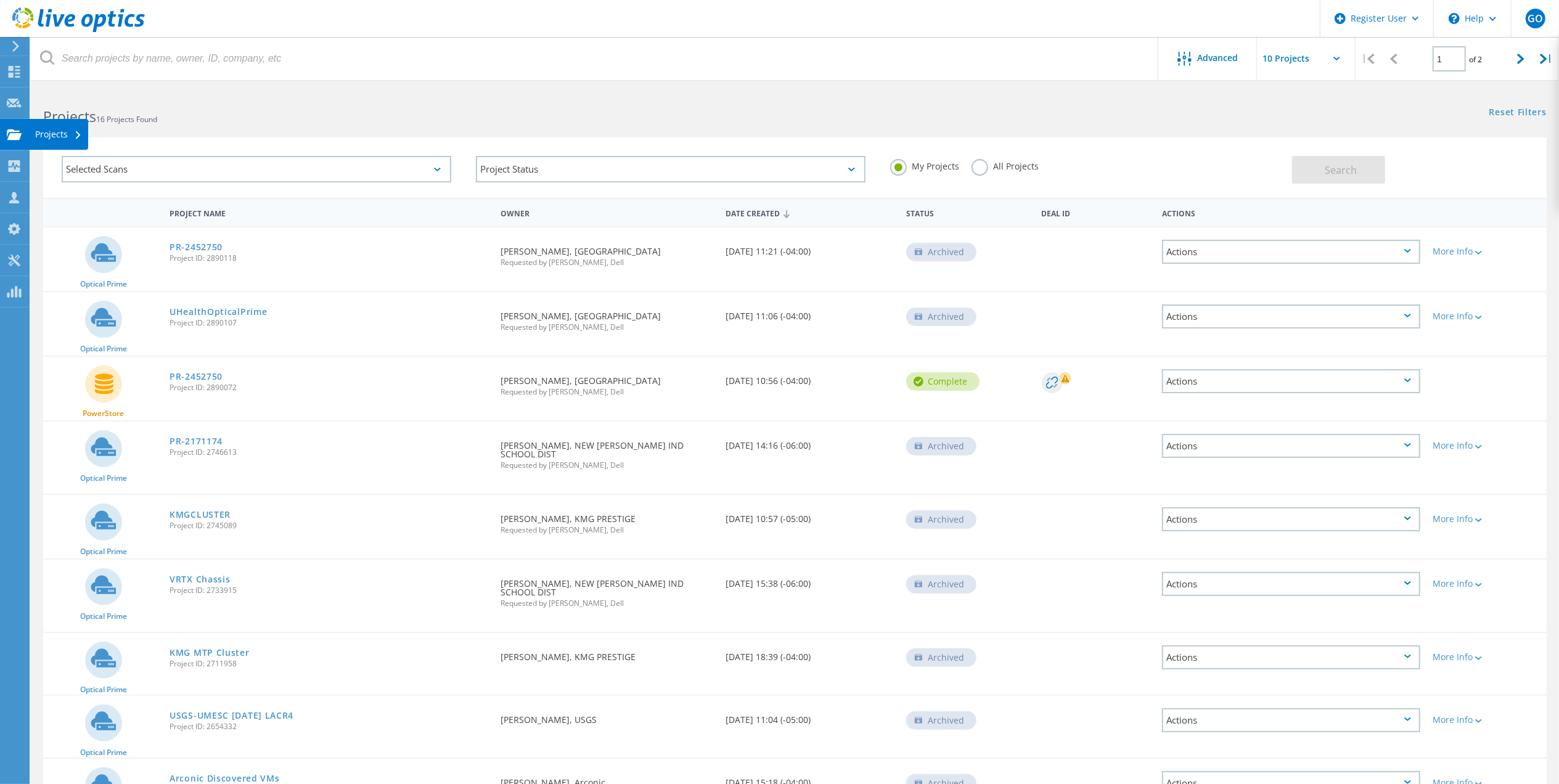
click at [15, 138] on use at bounding box center [14, 134] width 14 height 11
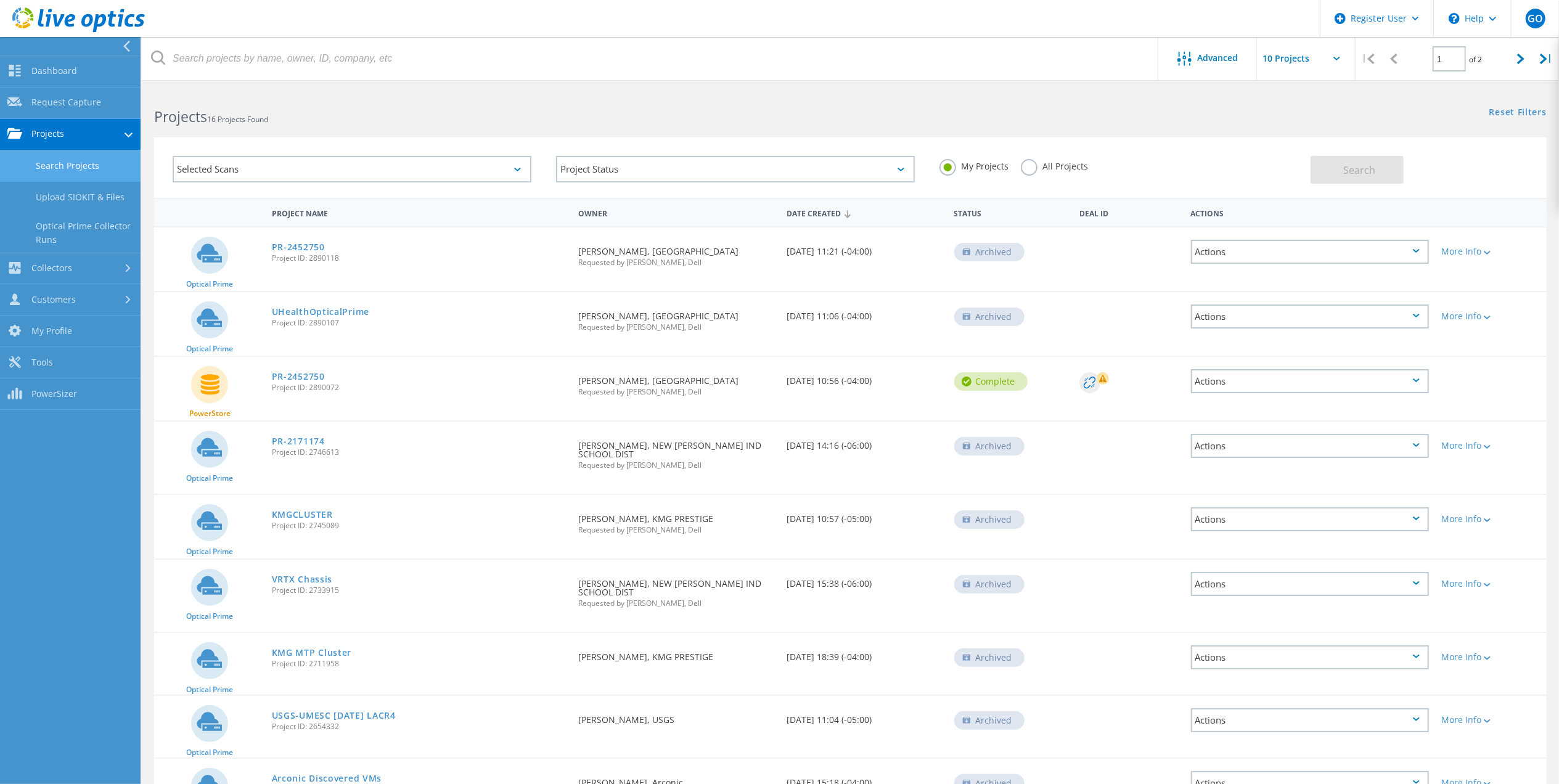
click at [95, 136] on link "Projects" at bounding box center [70, 135] width 141 height 32
click at [137, 138] on link "Projects" at bounding box center [70, 135] width 141 height 32
drag, startPoint x: 95, startPoint y: 230, endPoint x: 101, endPoint y: 229, distance: 6.1
click at [97, 229] on link "Optical Prime Collector Runs" at bounding box center [70, 233] width 141 height 39
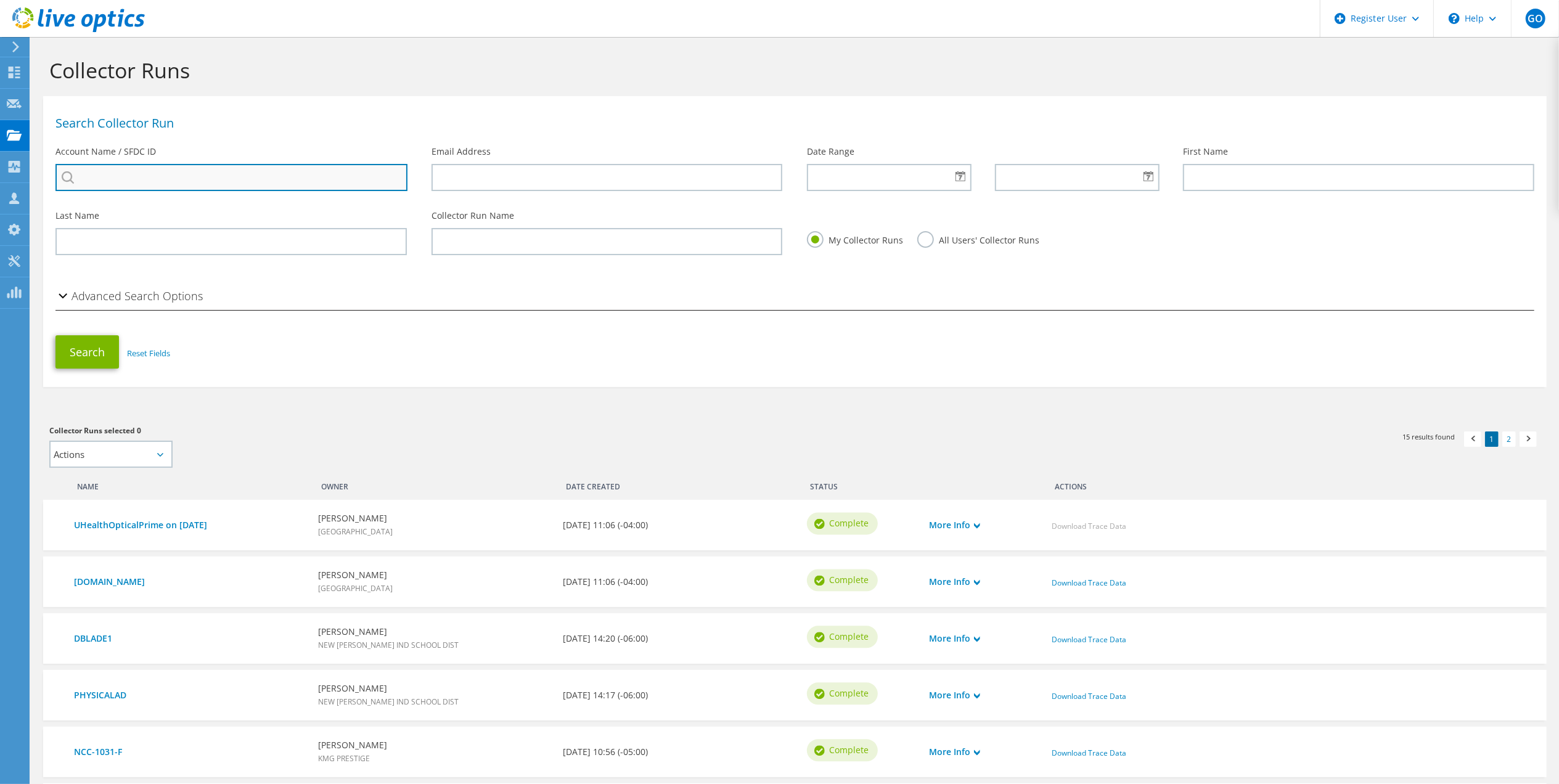
click at [244, 180] on input "search" at bounding box center [231, 177] width 352 height 27
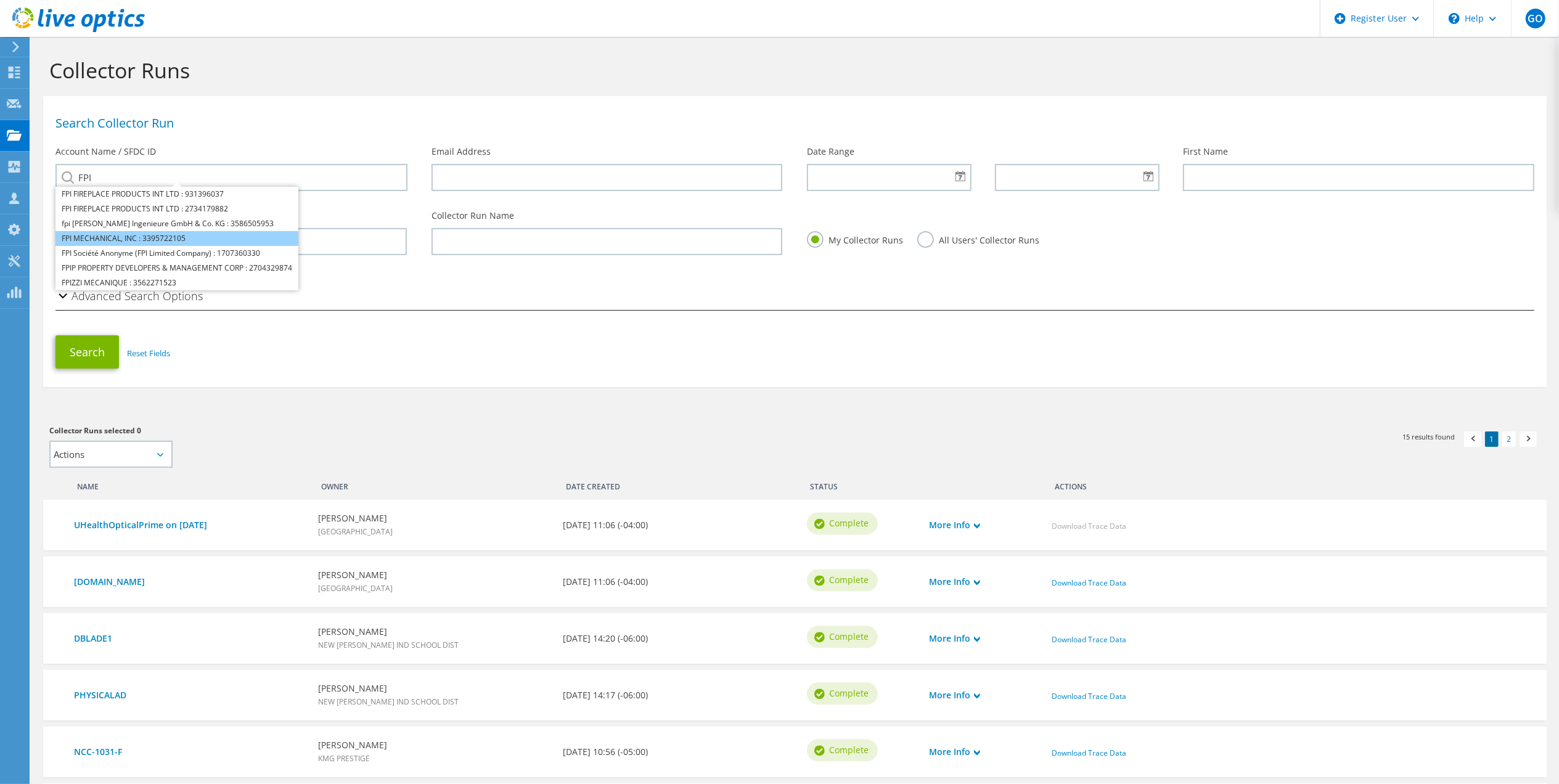
click at [166, 234] on li "FPI MECHANICAL, INC : 3395722105" at bounding box center [176, 238] width 243 height 14
type input "FPI MECHANICAL, INC : 3395722105"
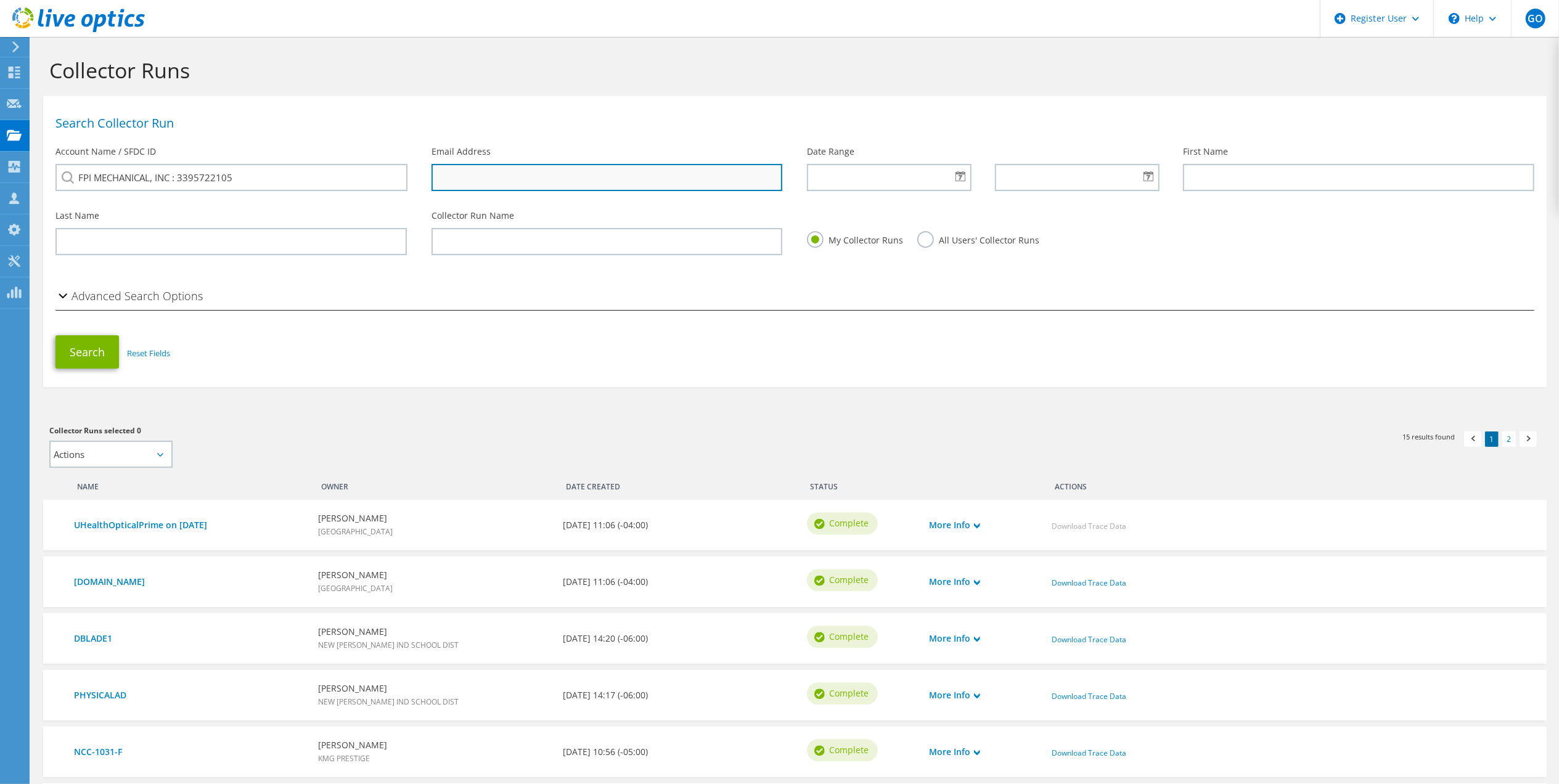
click at [490, 185] on input "text" at bounding box center [607, 177] width 351 height 27
click at [754, 393] on section "Collector Runs Search Collector Run Account Name / SFDC ID FPI MECHANICAL, INC …" at bounding box center [795, 595] width 1528 height 1116
click at [83, 363] on button "Search" at bounding box center [87, 352] width 63 height 34
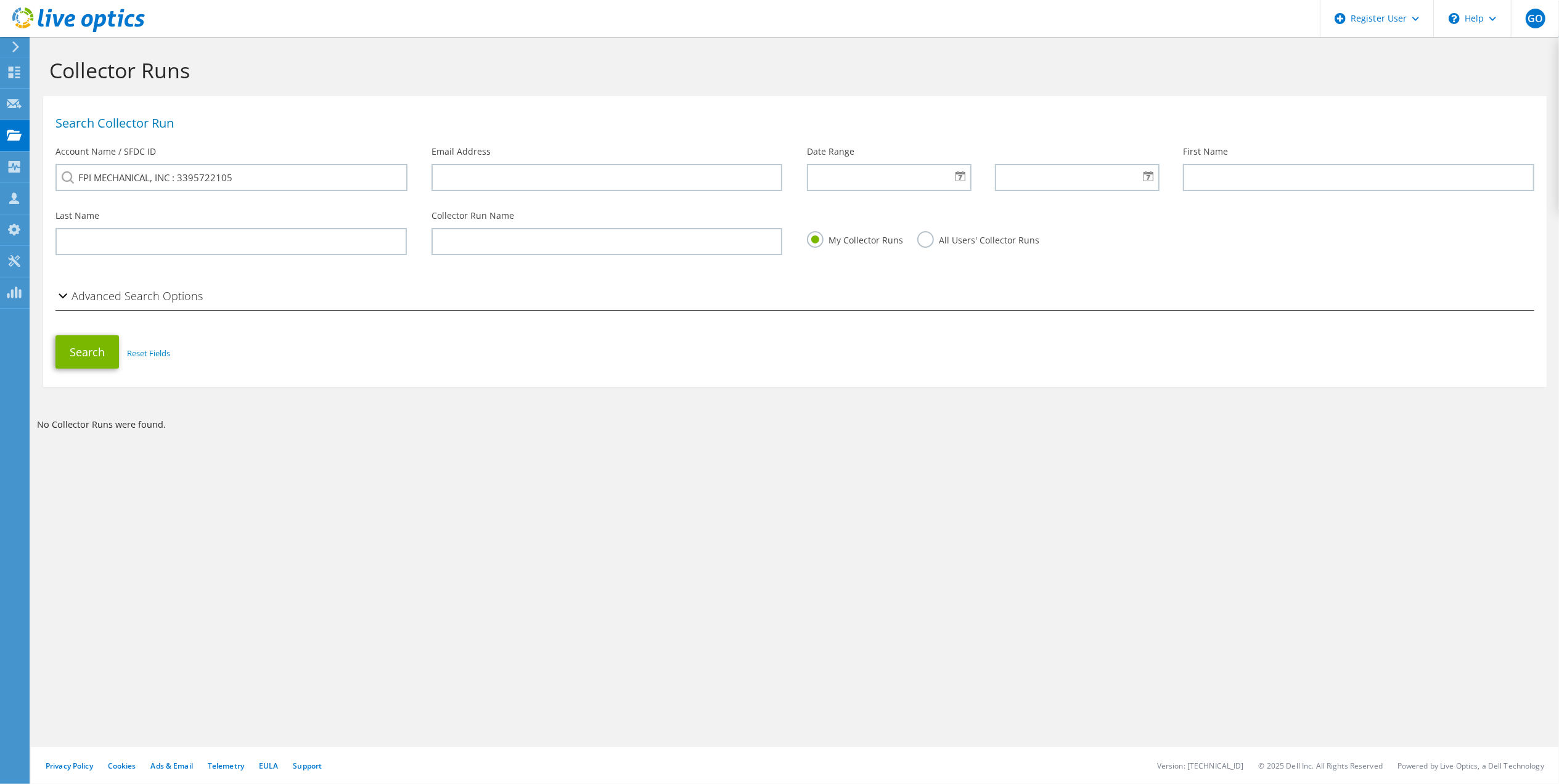
click at [926, 239] on label "All Users' Collector Runs" at bounding box center [978, 238] width 122 height 15
click at [0, 0] on input "All Users' Collector Runs" at bounding box center [0, 0] width 0 height 0
click at [94, 341] on button "Search" at bounding box center [87, 352] width 63 height 34
click at [57, 99] on div "Request Capture" at bounding box center [70, 104] width 82 height 31
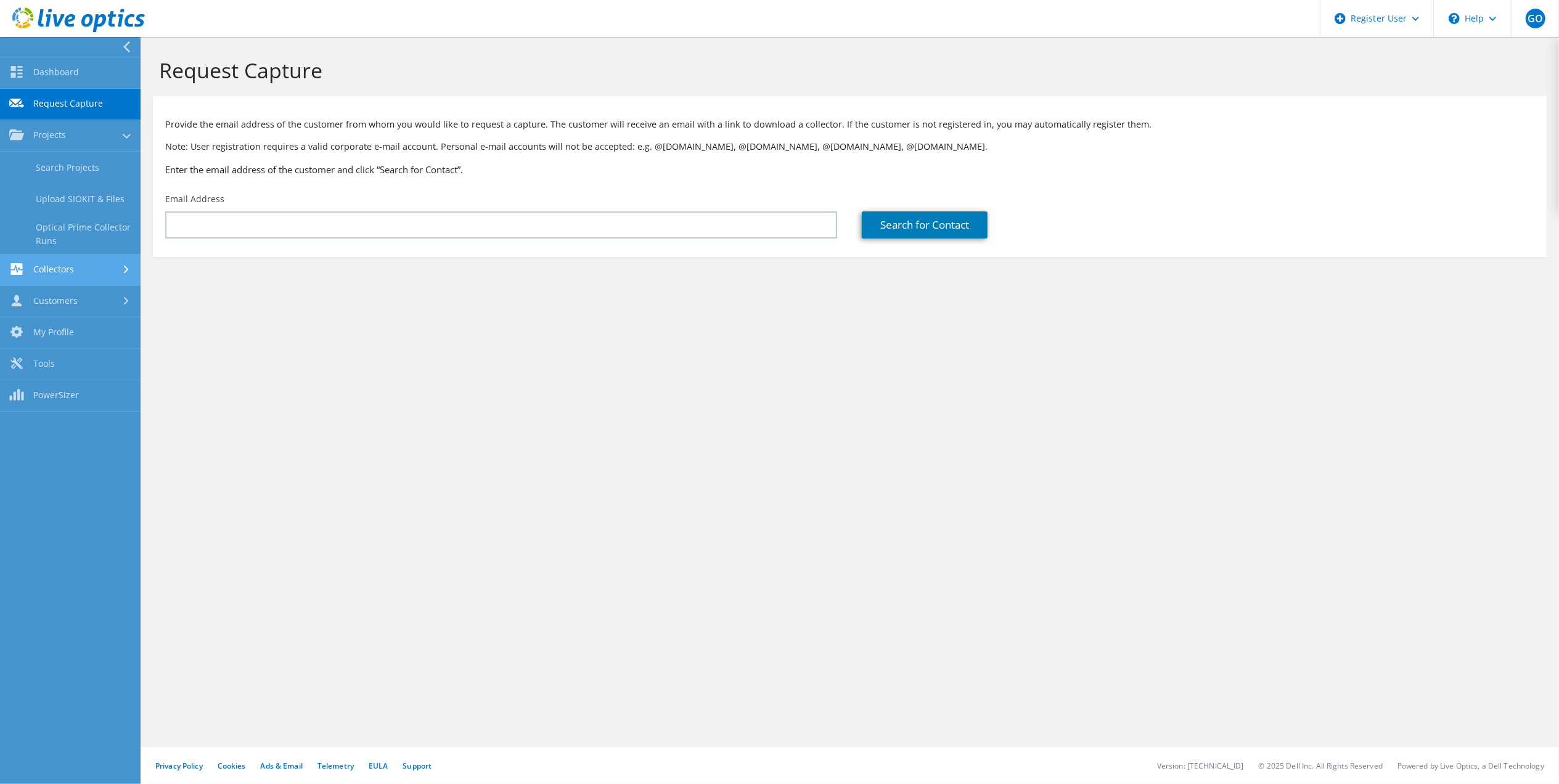
click at [107, 264] on link "Collectors" at bounding box center [70, 270] width 141 height 32
click at [97, 292] on link "Customers" at bounding box center [70, 302] width 141 height 32
click at [74, 227] on link "Request Capture" at bounding box center [70, 230] width 141 height 32
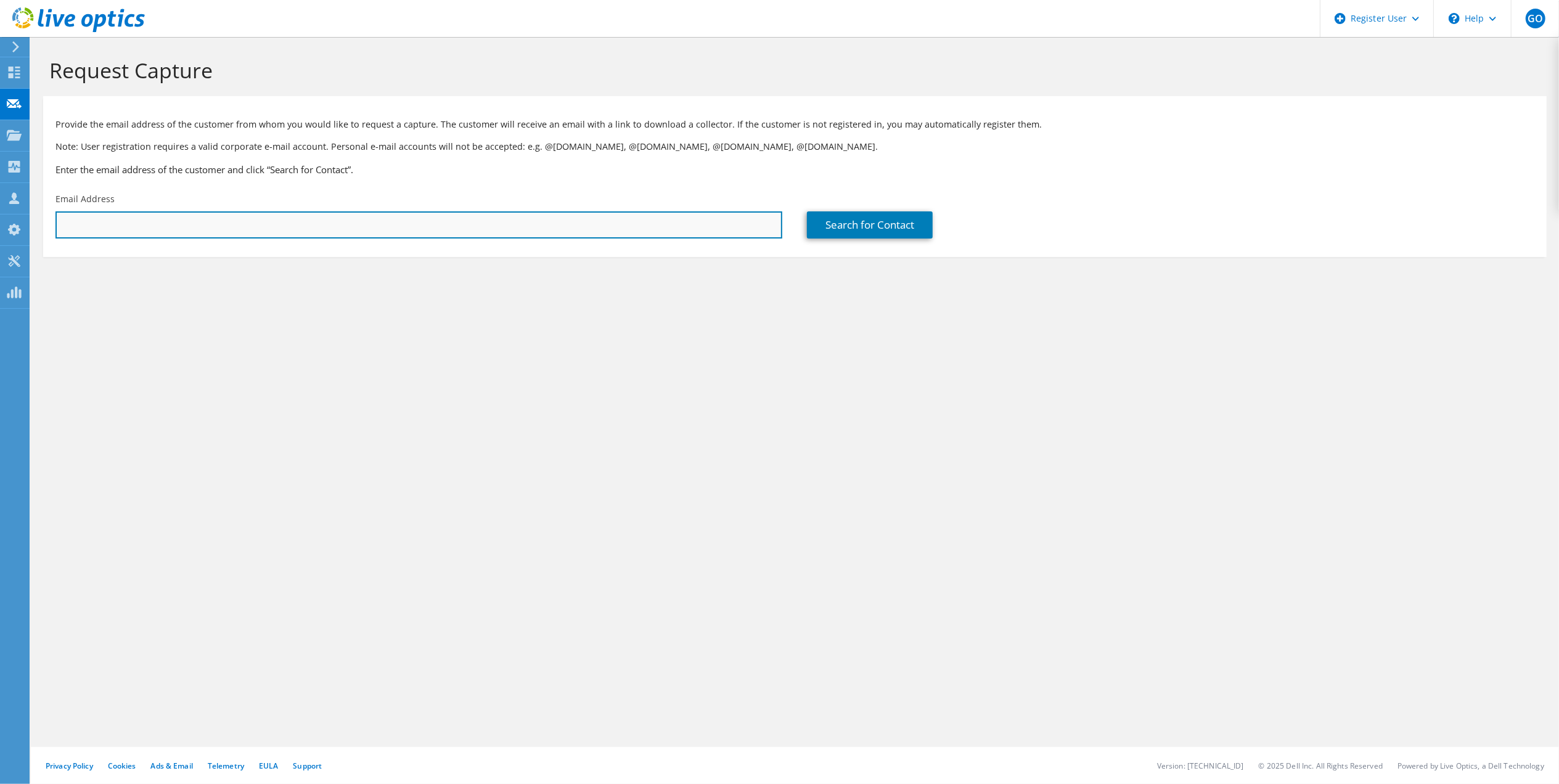
click at [147, 229] on input "text" at bounding box center [419, 224] width 727 height 27
click at [259, 213] on input "text" at bounding box center [419, 224] width 727 height 27
